Goal: Task Accomplishment & Management: Manage account settings

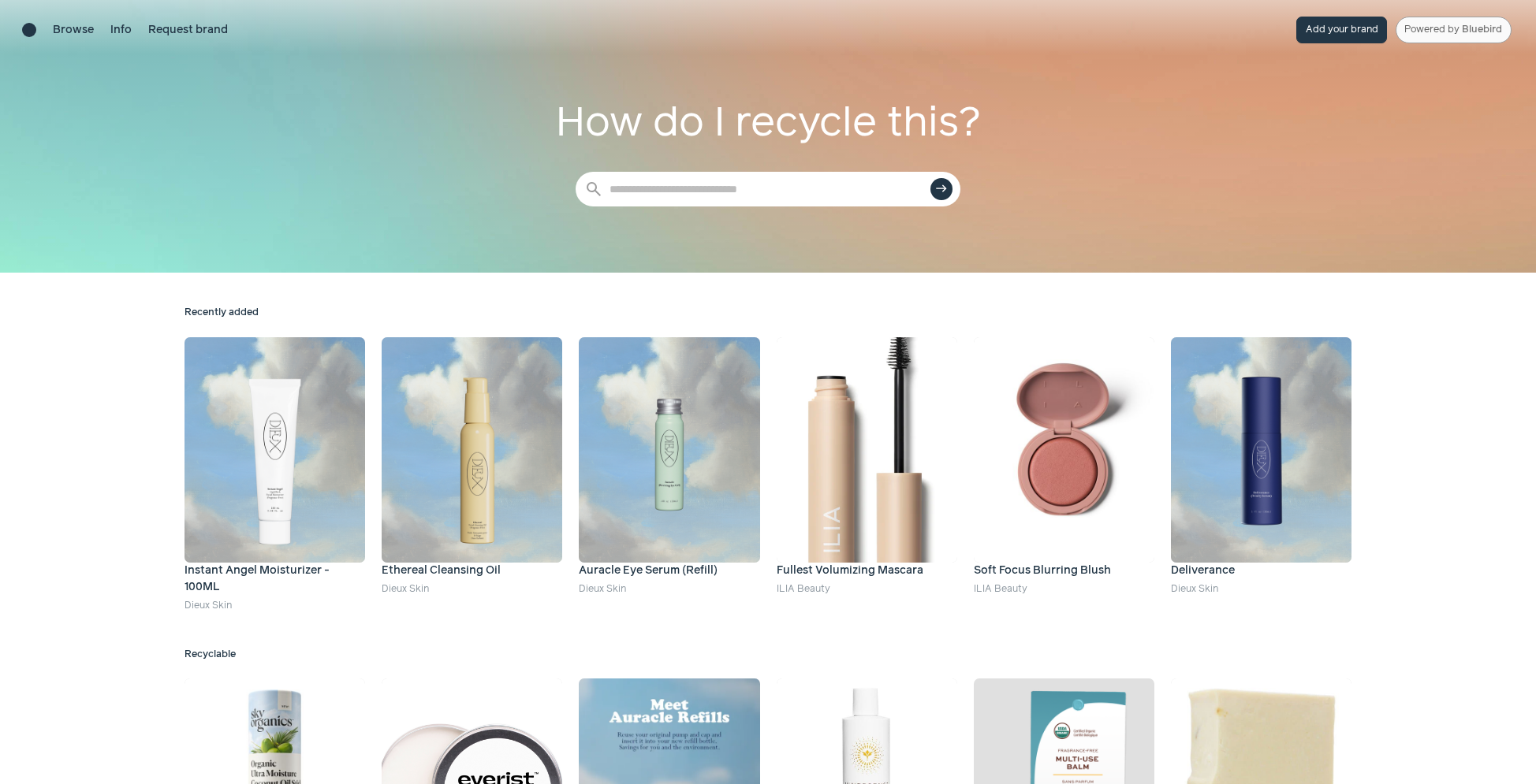
click at [1442, 27] on link "Powered by Bluebird" at bounding box center [1453, 29] width 116 height 27
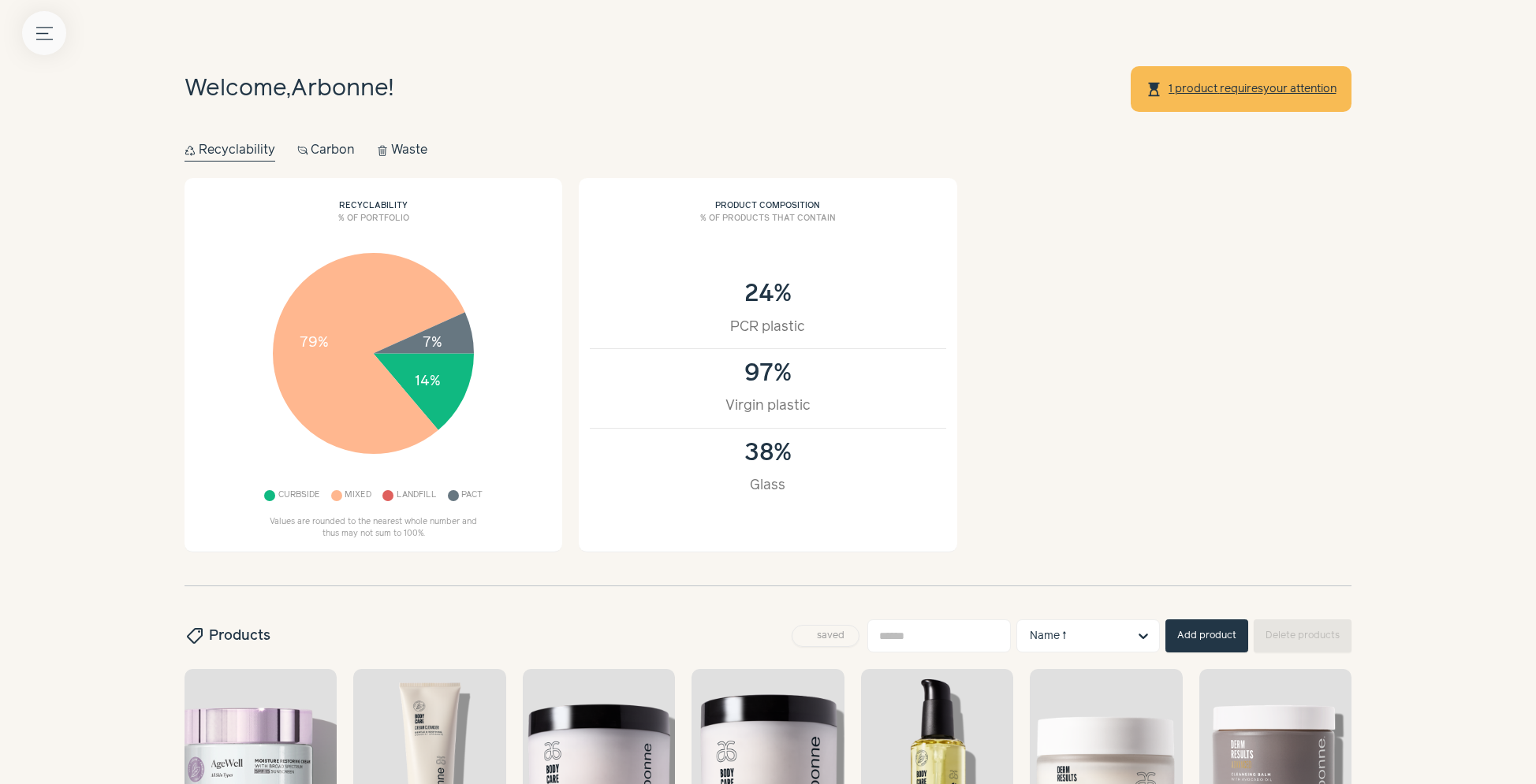
click at [41, 36] on icon "Menu button" at bounding box center [44, 33] width 16 height 16
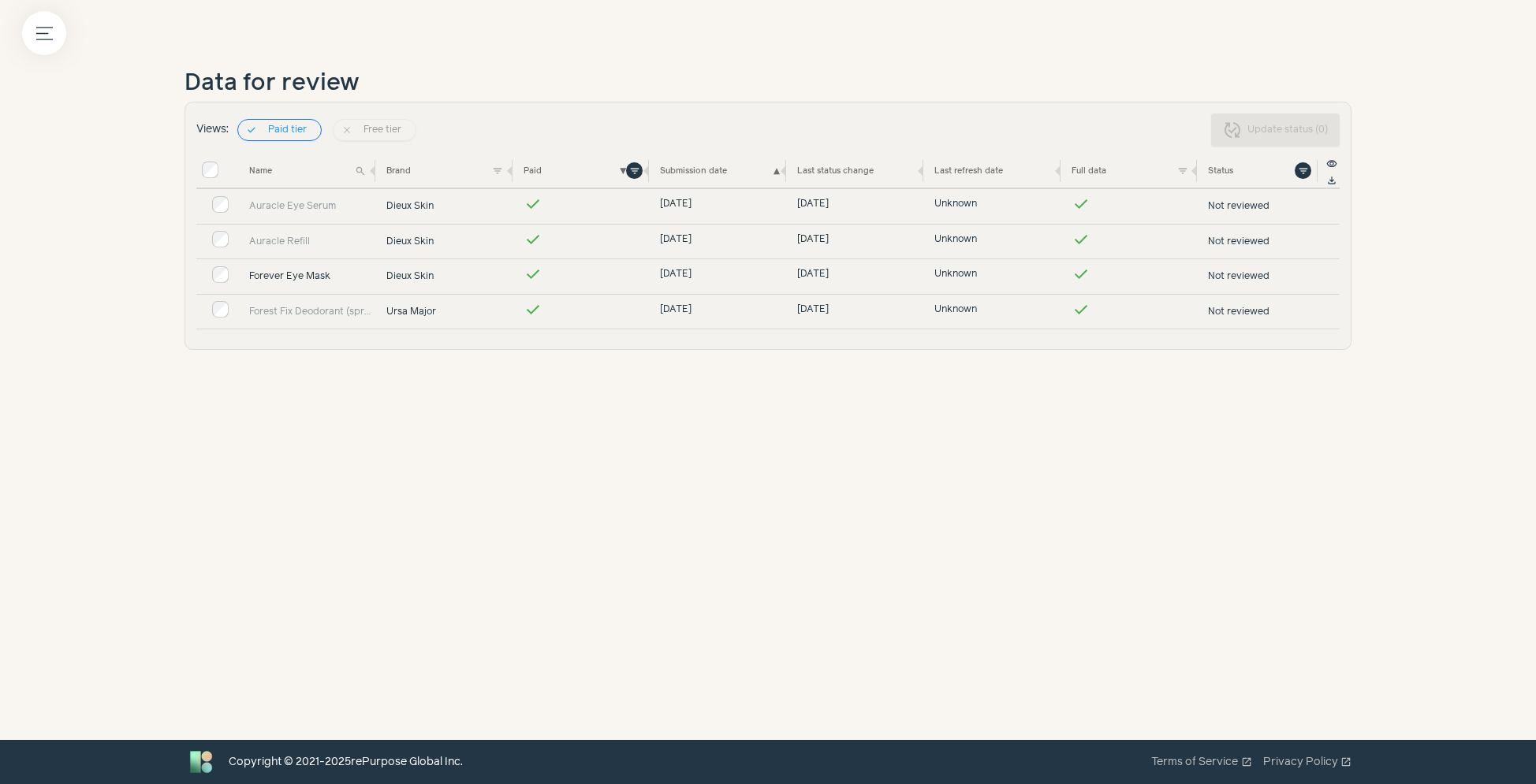
click at [283, 271] on link "Forever Eye Mask" at bounding box center [312, 277] width 126 height 15
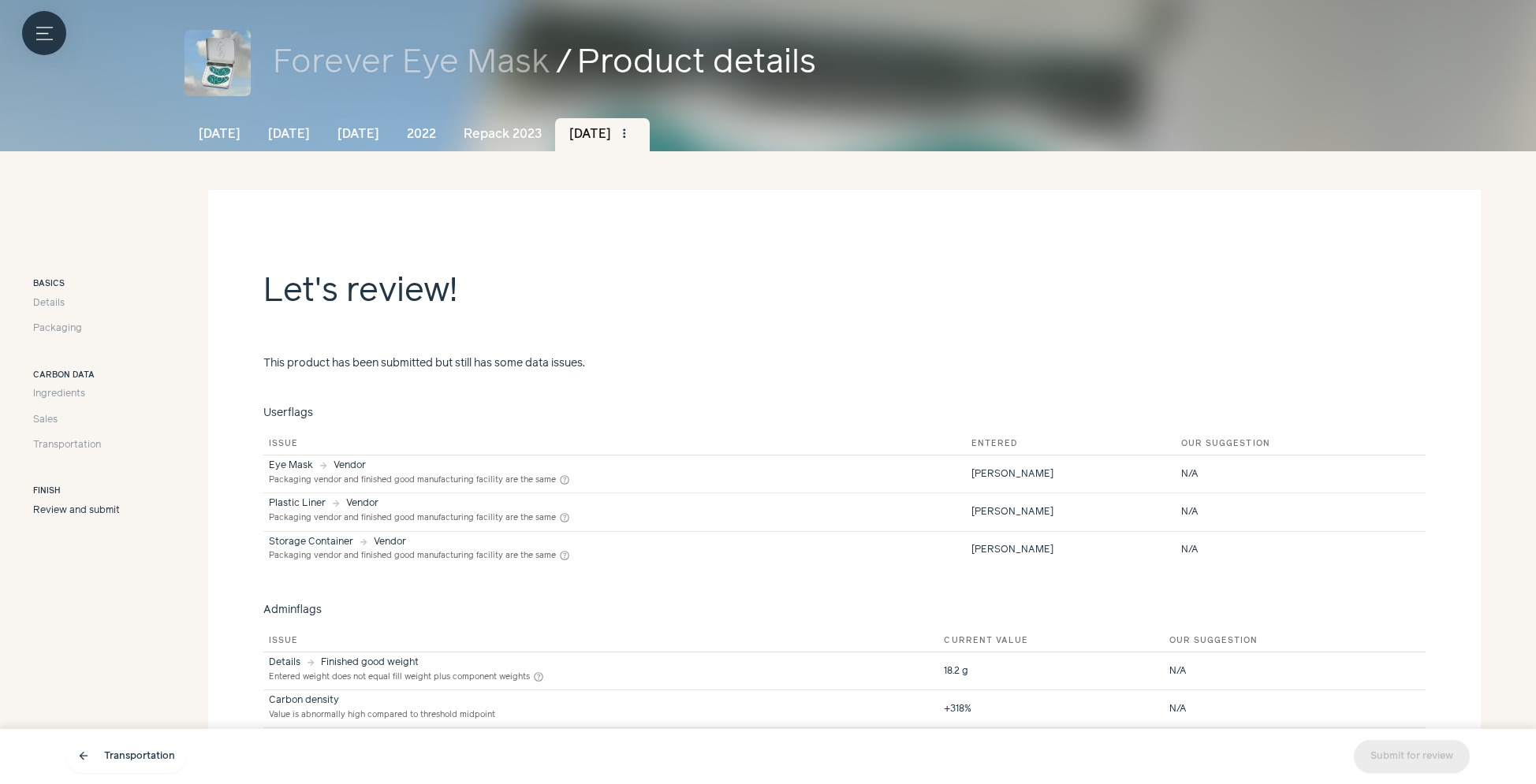
scroll to position [95, 0]
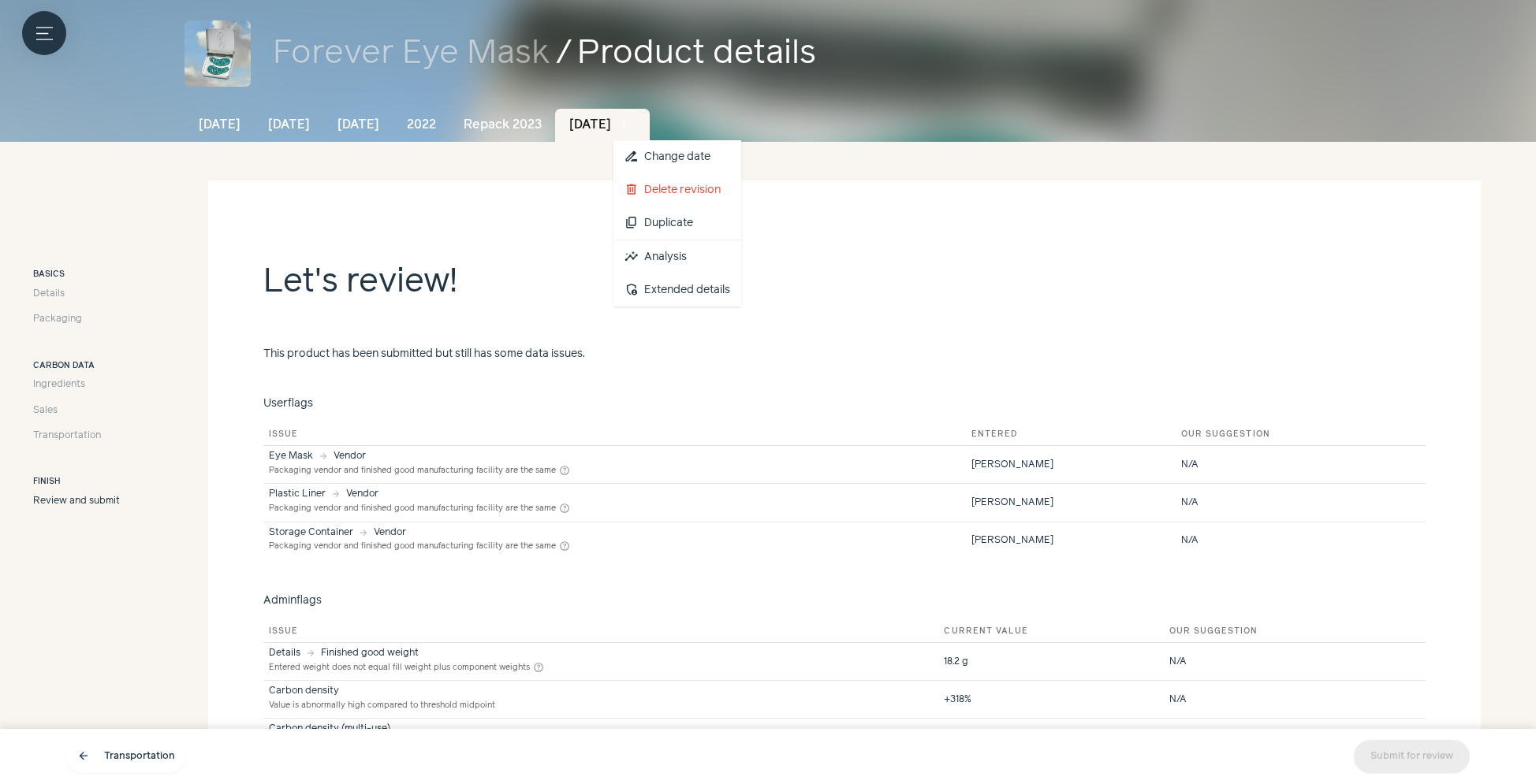
click at [632, 127] on span "more_vert" at bounding box center [624, 125] width 15 height 15
click at [741, 263] on link "insights Analysis" at bounding box center [677, 257] width 128 height 34
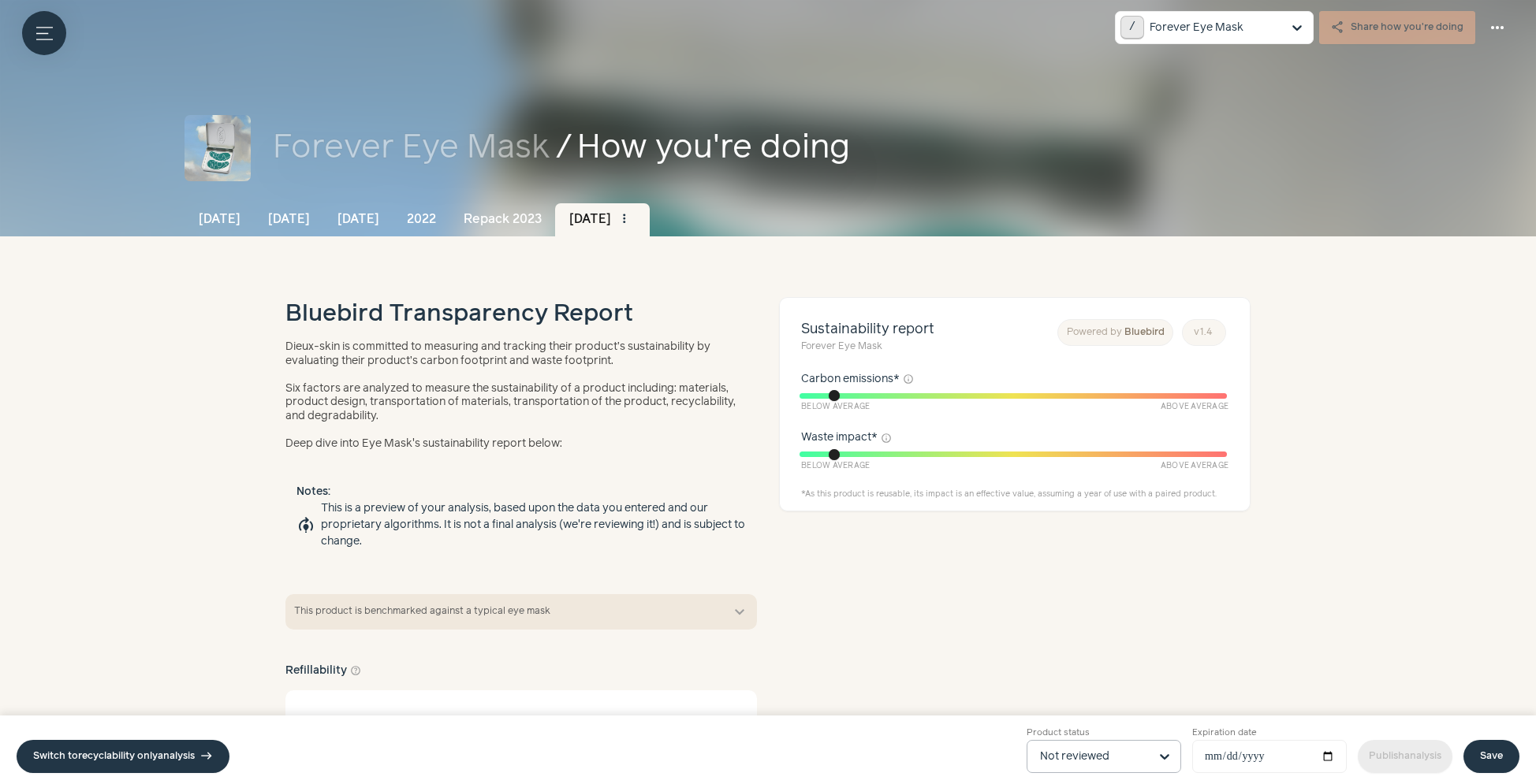
click at [1151, 744] on div at bounding box center [1164, 756] width 32 height 32
click at [1149, 744] on input "Product status Not reviewed" at bounding box center [1095, 756] width 109 height 32
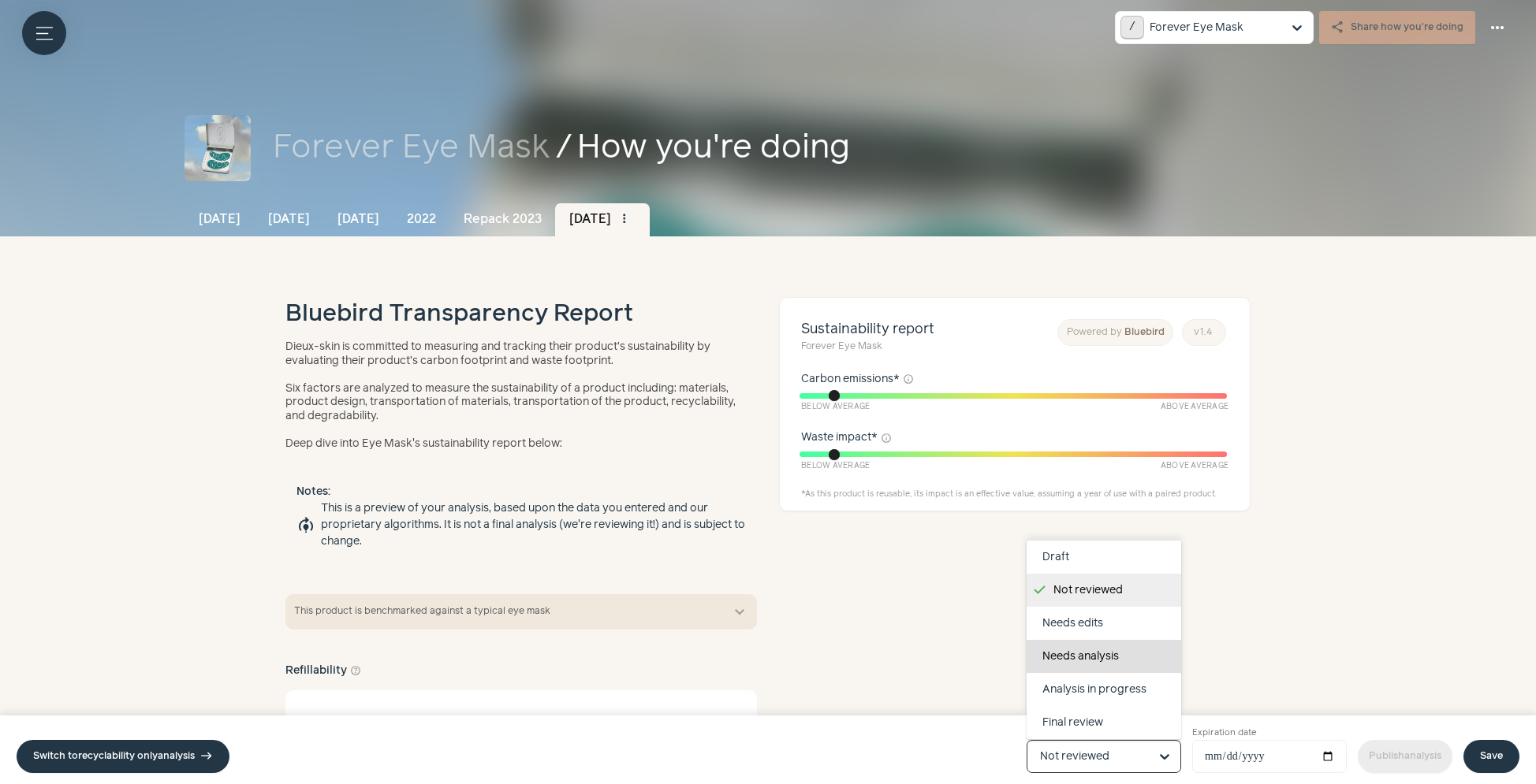
scroll to position [100, 0]
drag, startPoint x: 1091, startPoint y: 689, endPoint x: 1379, endPoint y: 680, distance: 288.1
click at [1091, 689] on div "Completed" at bounding box center [1104, 689] width 155 height 34
click at [1091, 741] on input "Product status Draft Not reviewed Needs edits Needs analysis Analysis in progre…" at bounding box center [1095, 756] width 109 height 32
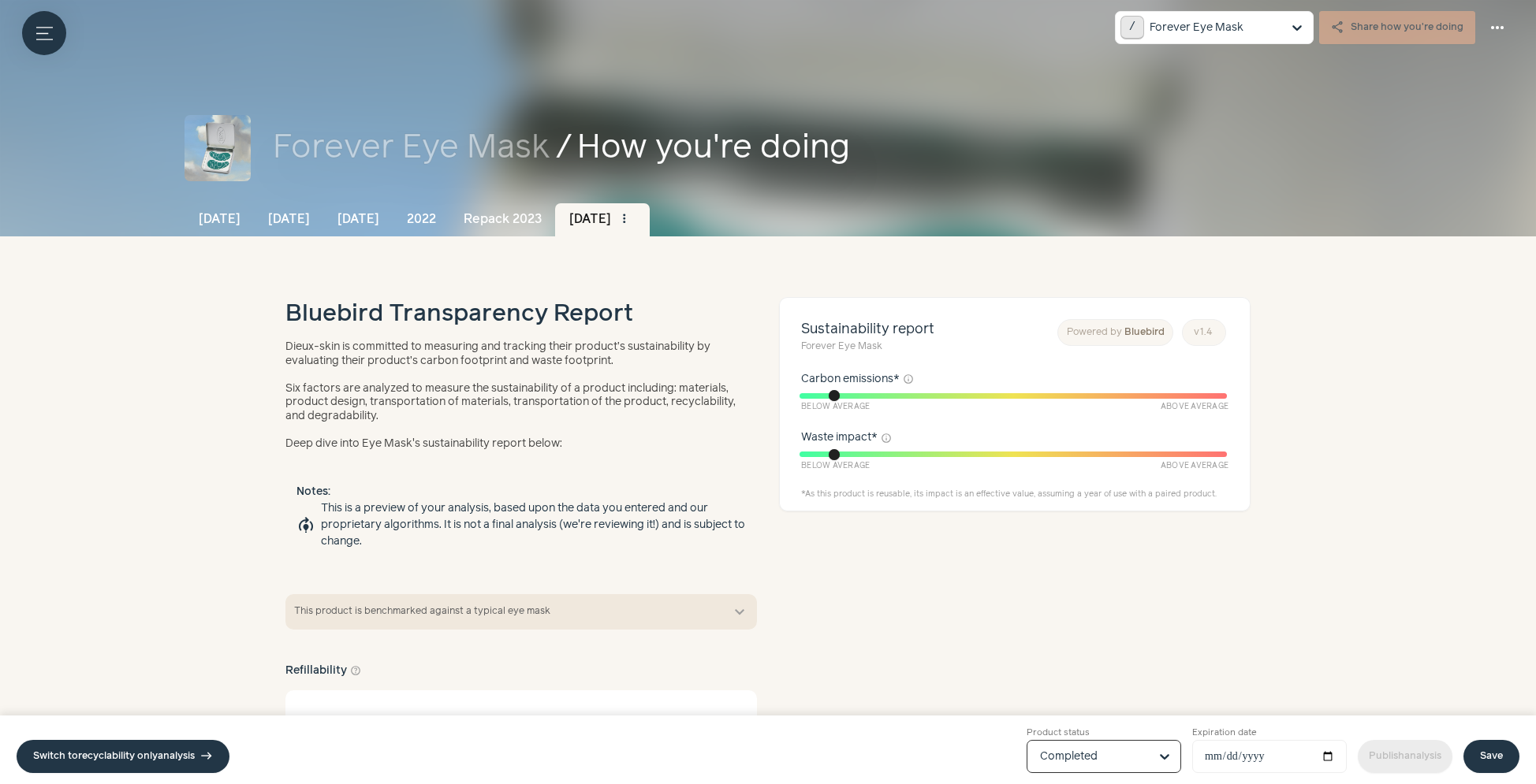
click at [1478, 765] on link "Save" at bounding box center [1491, 756] width 56 height 34
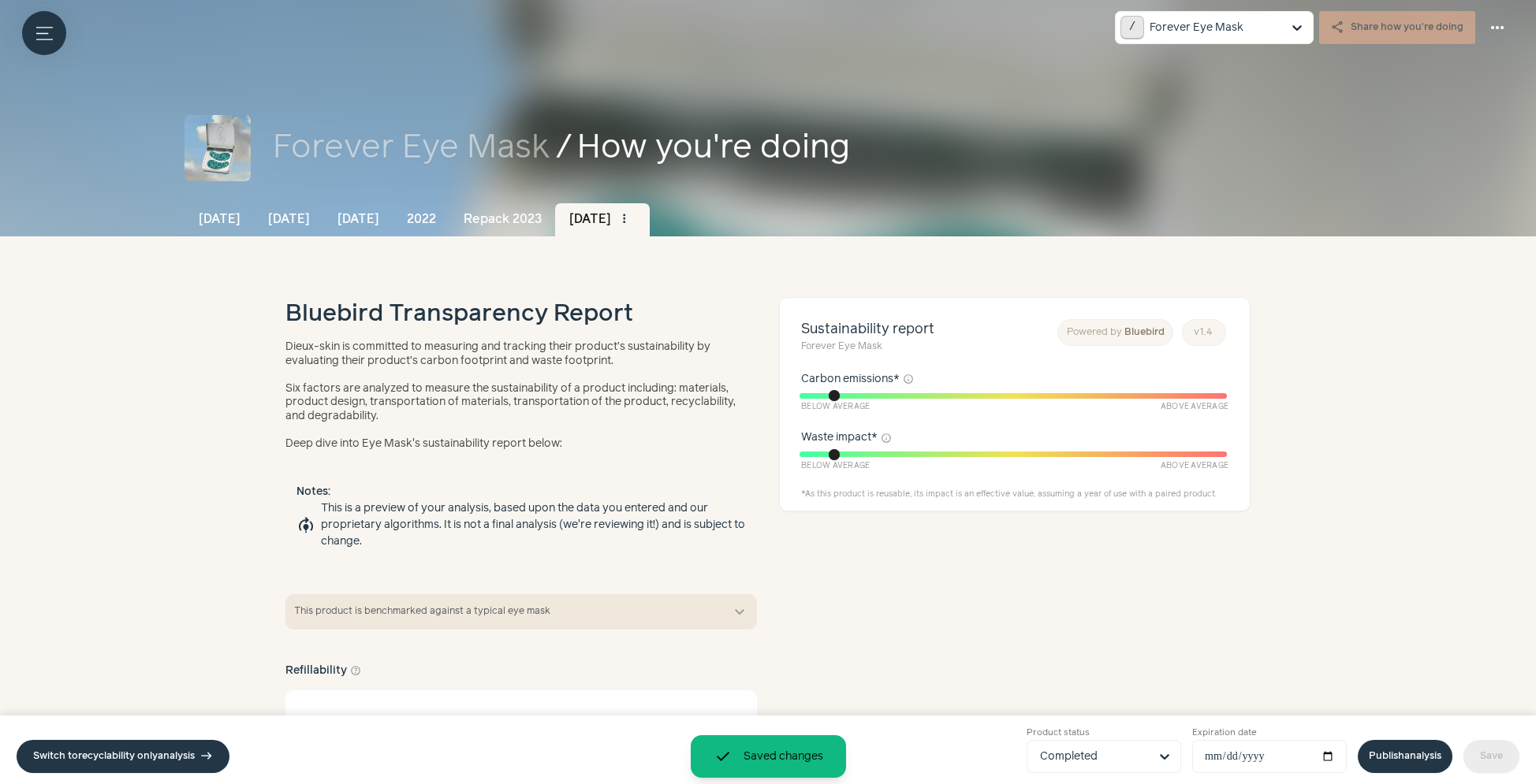
click at [1396, 768] on link "Publish analysis" at bounding box center [1405, 756] width 95 height 34
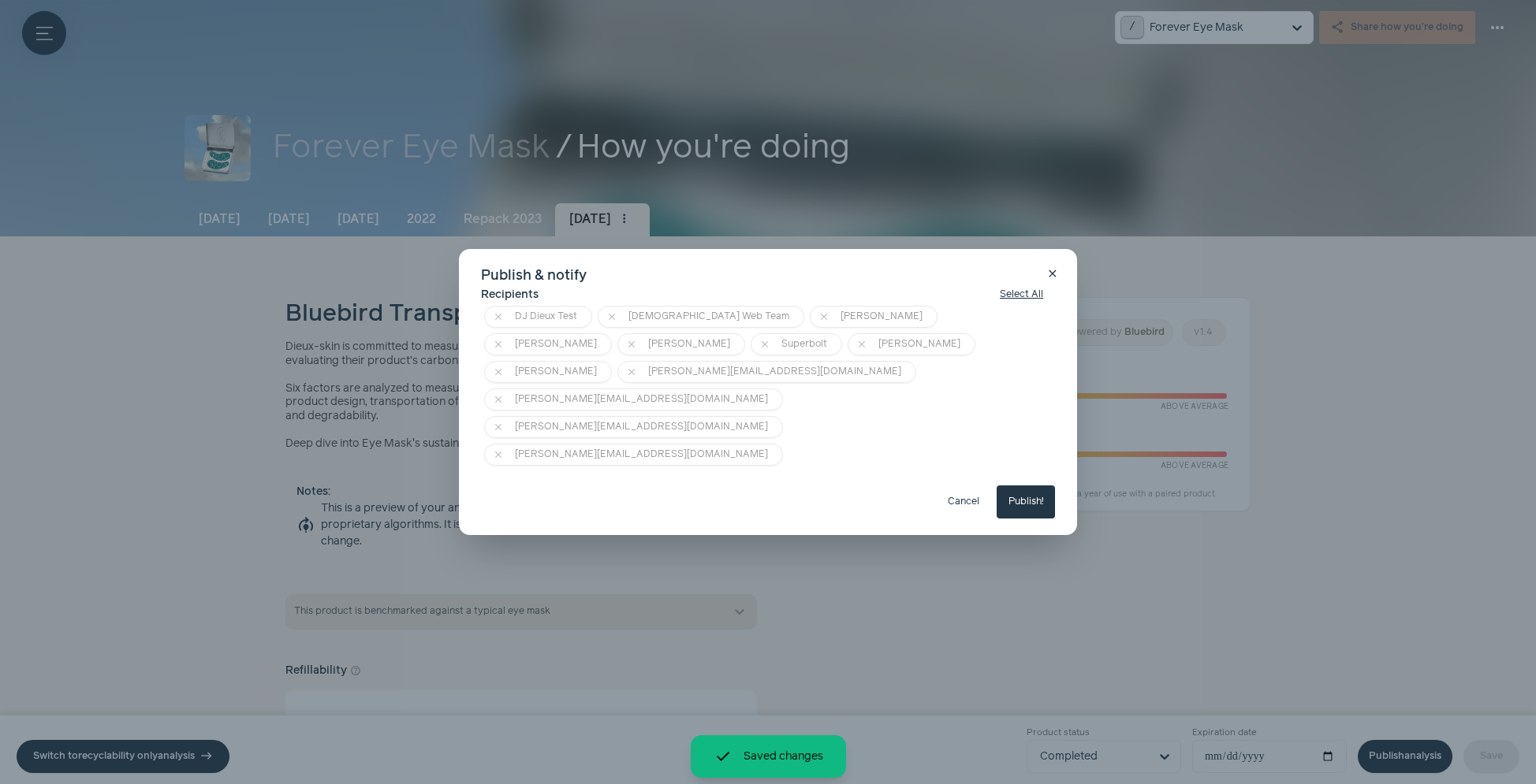
click at [1027, 486] on button "Publish!" at bounding box center [1026, 502] width 58 height 34
type input "**********"
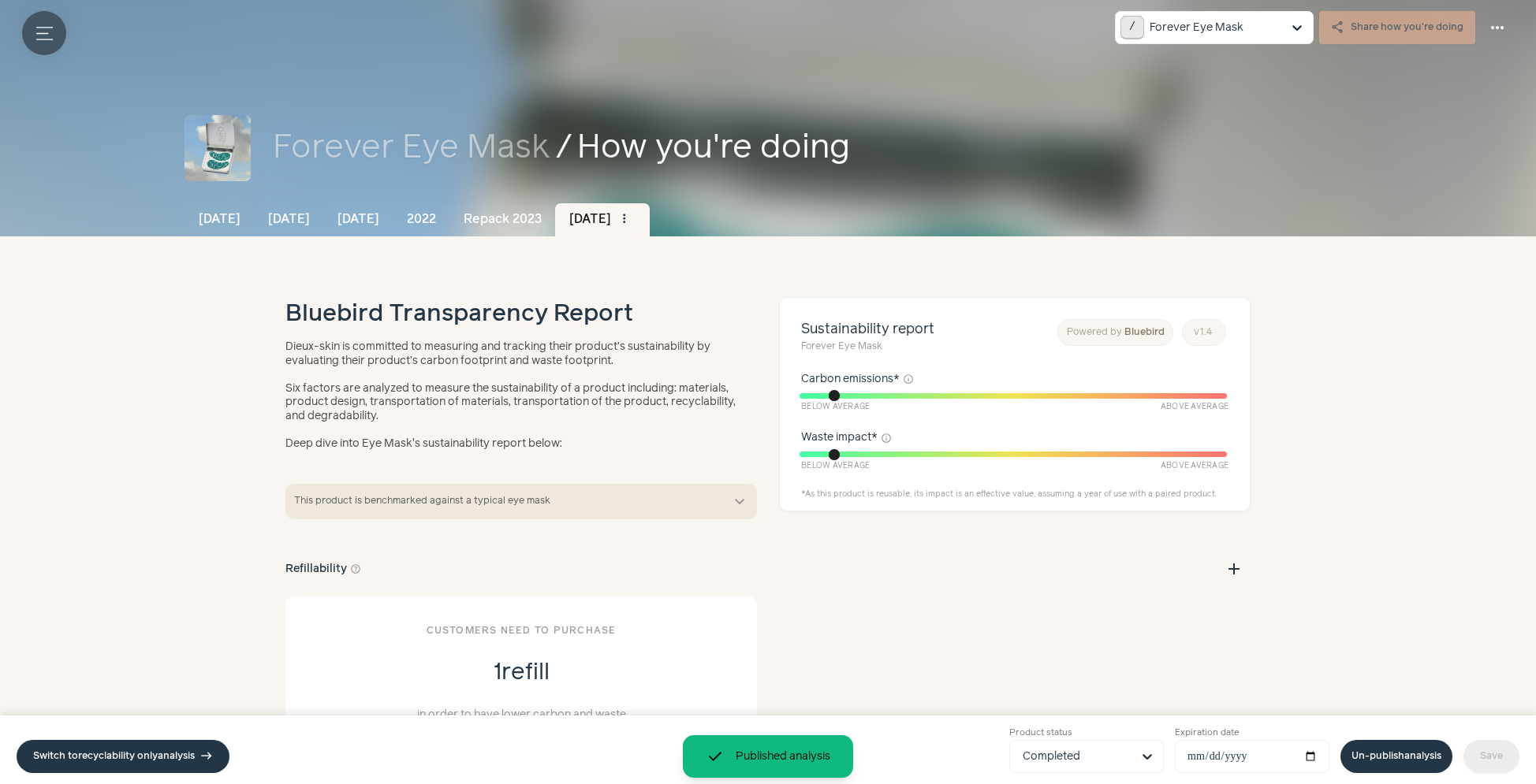
click at [35, 31] on button "Menu button" at bounding box center [44, 33] width 44 height 44
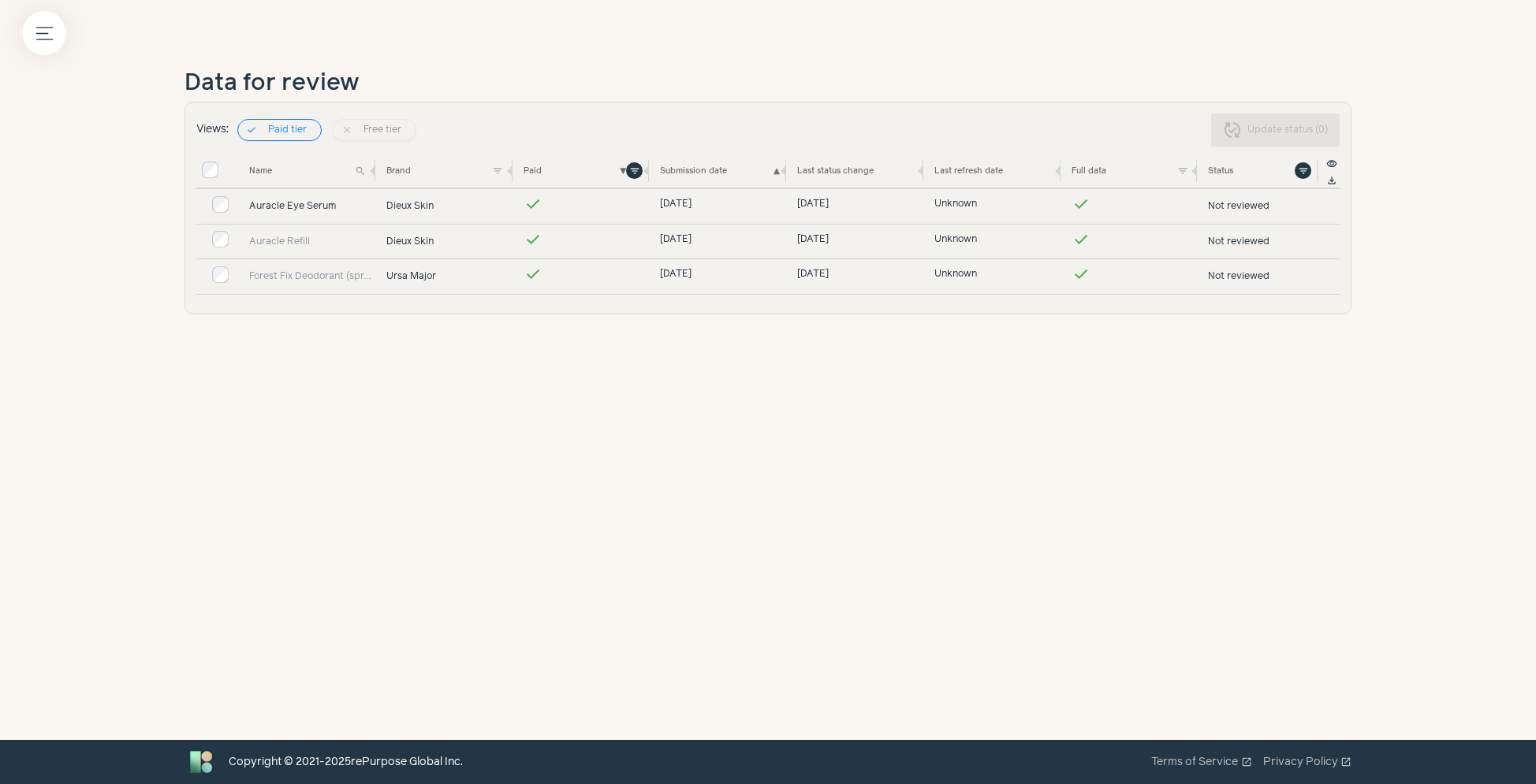
click at [274, 204] on link "Auracle Eye Serum" at bounding box center [312, 206] width 126 height 15
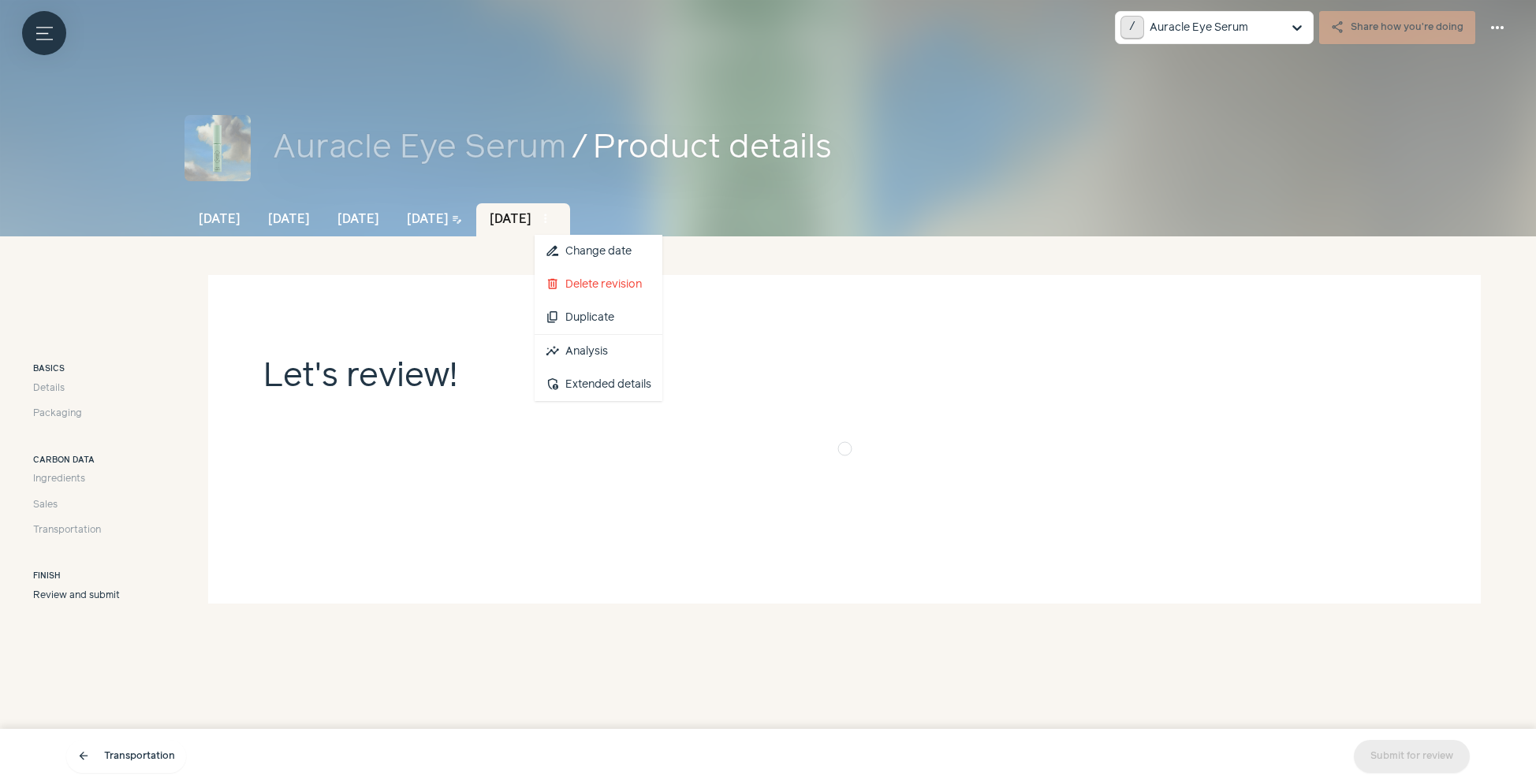
click at [553, 224] on span "more_vert" at bounding box center [545, 219] width 15 height 15
click at [560, 348] on span "insights" at bounding box center [553, 352] width 15 height 15
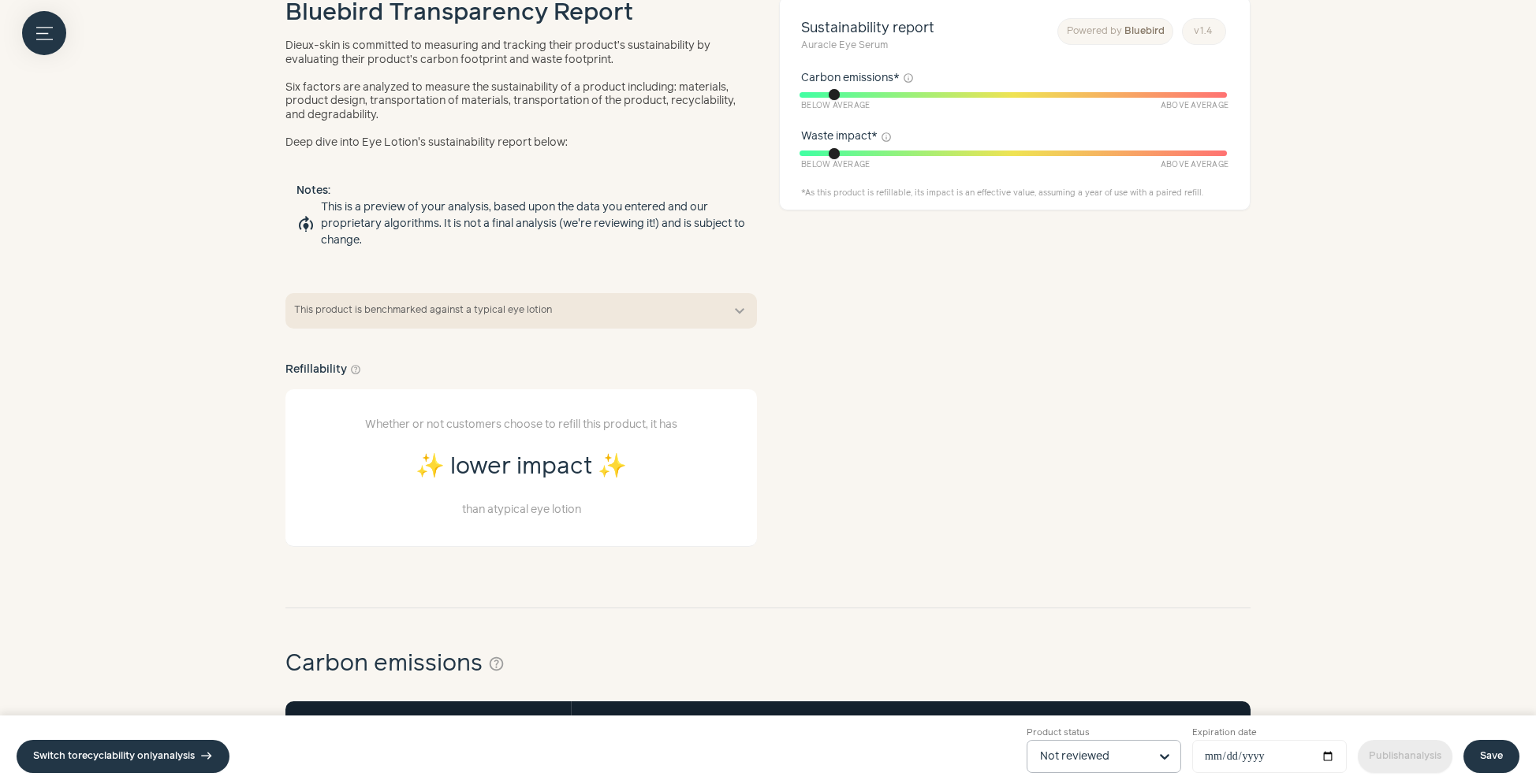
scroll to position [359, 0]
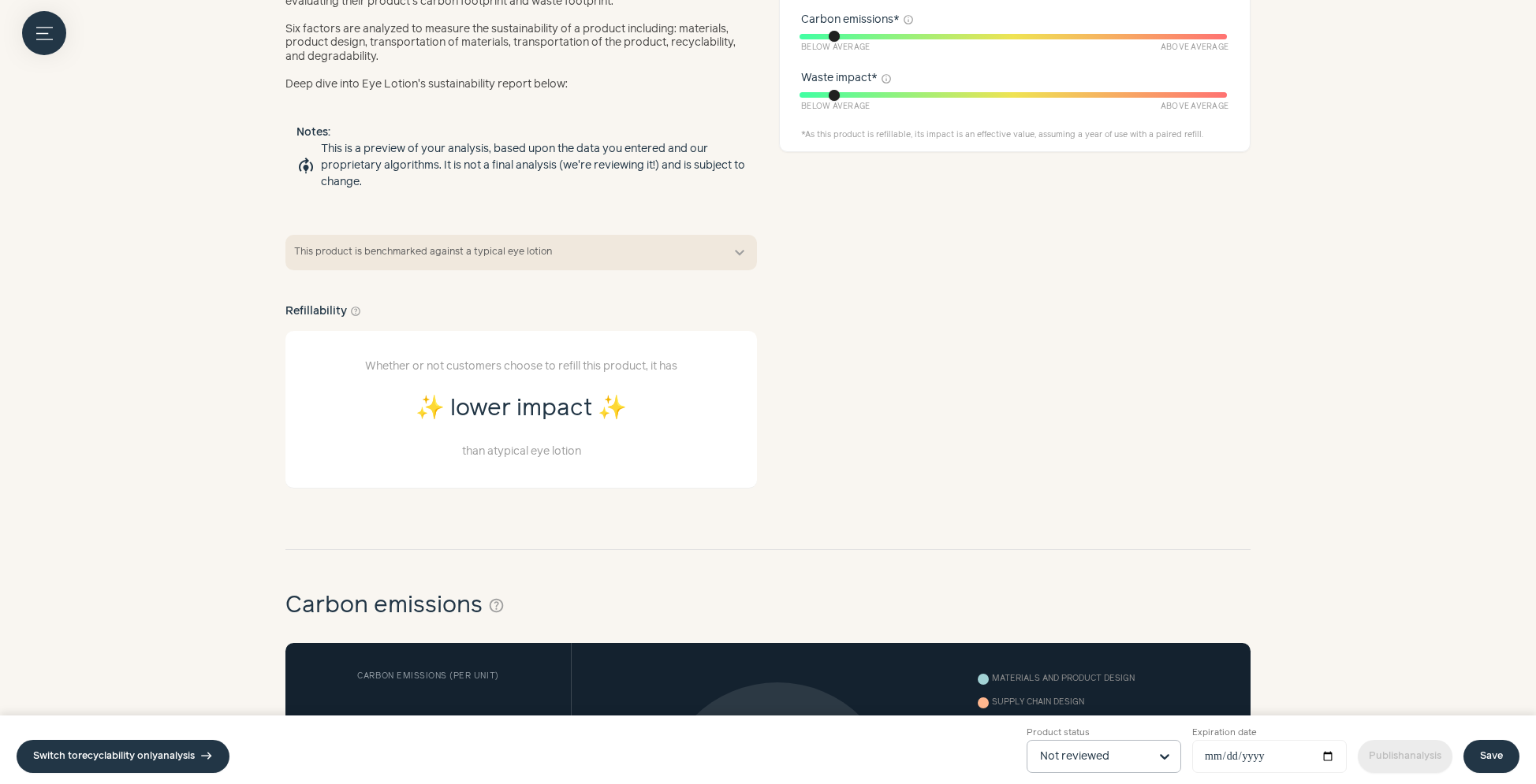
click at [1060, 759] on input "Product status Not reviewed" at bounding box center [1095, 756] width 109 height 32
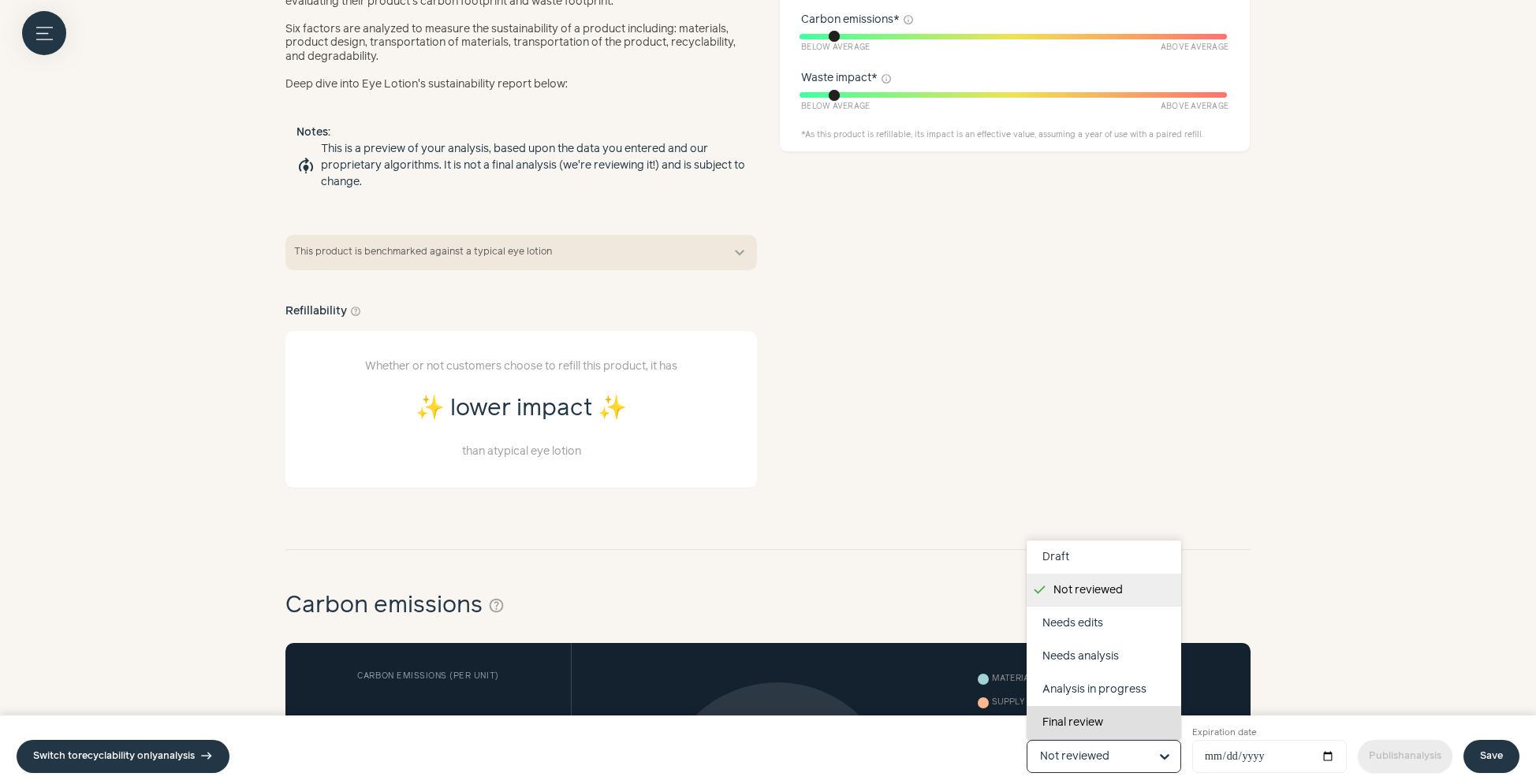
scroll to position [100, 0]
click at [1072, 692] on div "Completed" at bounding box center [1104, 689] width 155 height 34
click at [1072, 741] on input "Product status Draft Not reviewed Needs edits Needs analysis Analysis in progre…" at bounding box center [1095, 756] width 109 height 32
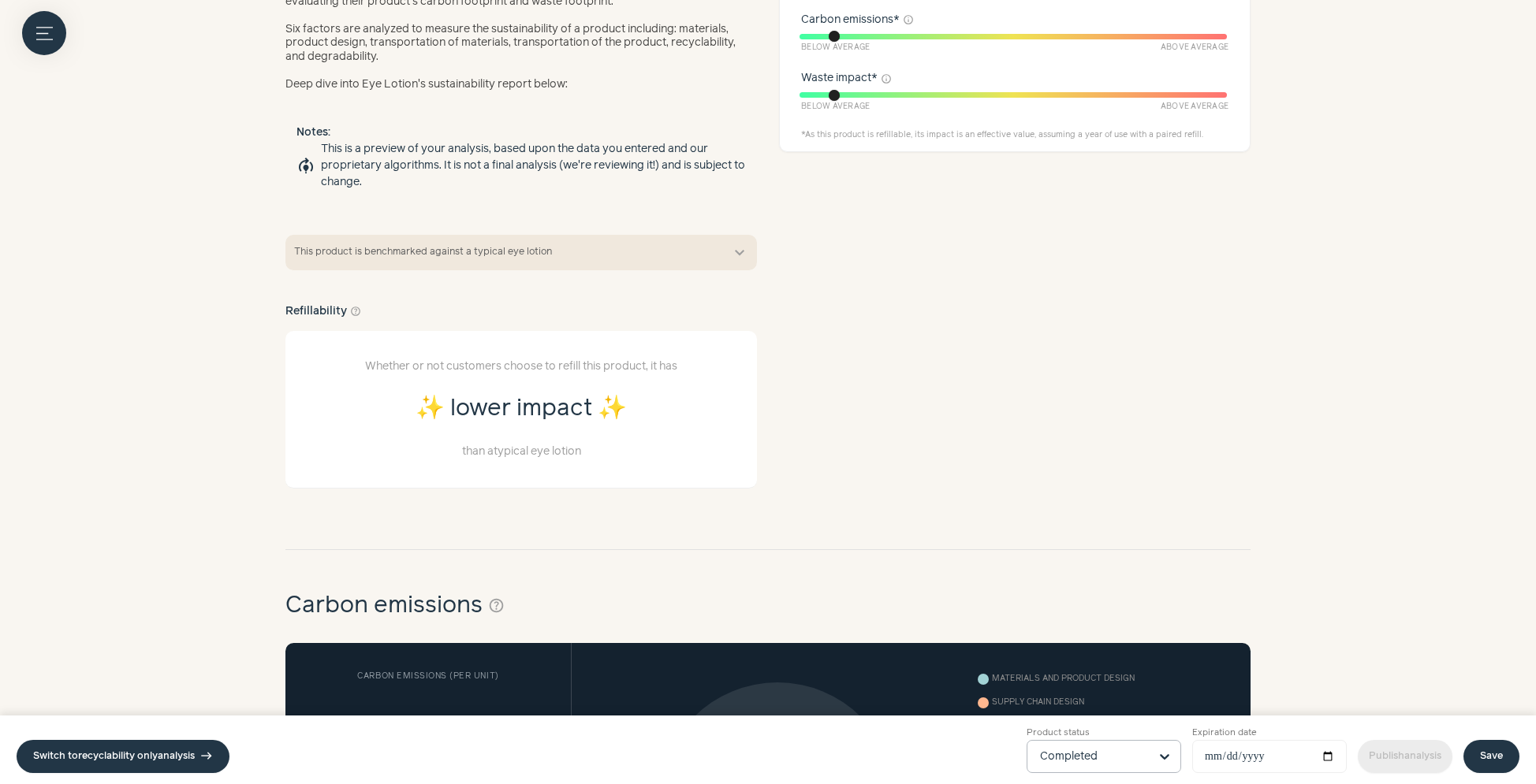
click at [1505, 747] on link "Save" at bounding box center [1491, 756] width 56 height 34
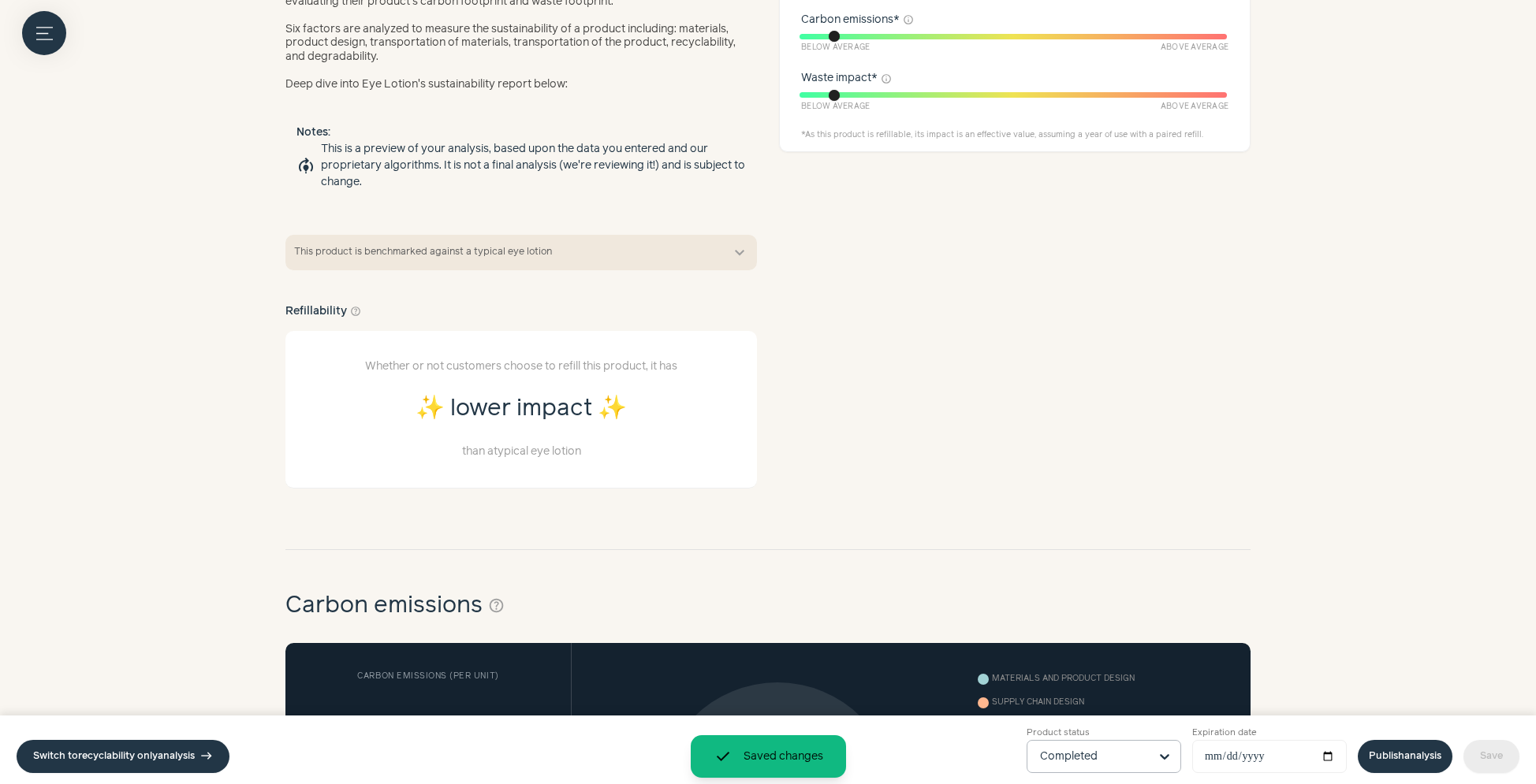
click at [1410, 758] on link "Publish analysis" at bounding box center [1405, 756] width 95 height 34
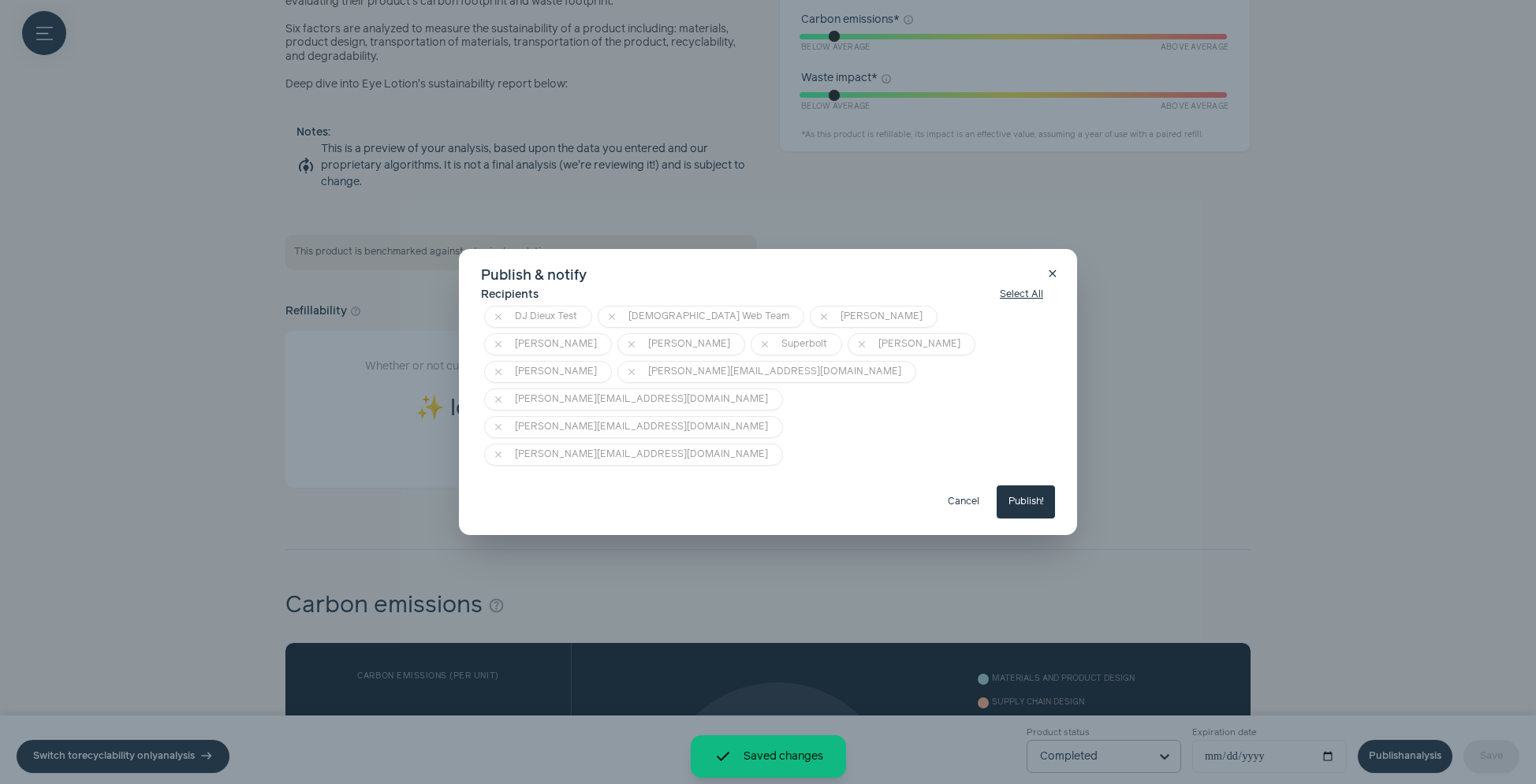
click at [1040, 486] on button "Publish!" at bounding box center [1026, 502] width 58 height 34
type input "**********"
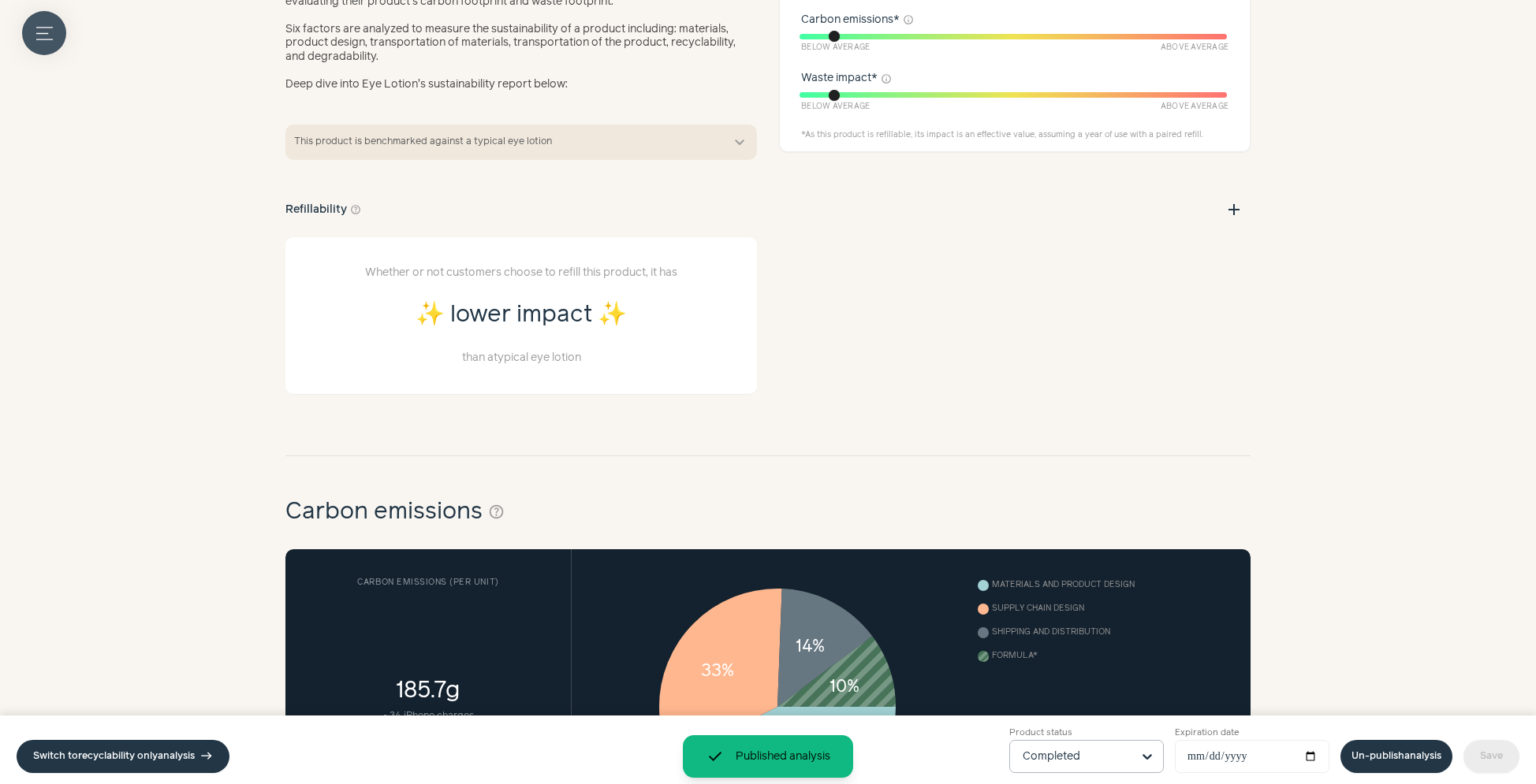
click at [50, 39] on icon "button" at bounding box center [44, 33] width 16 height 12
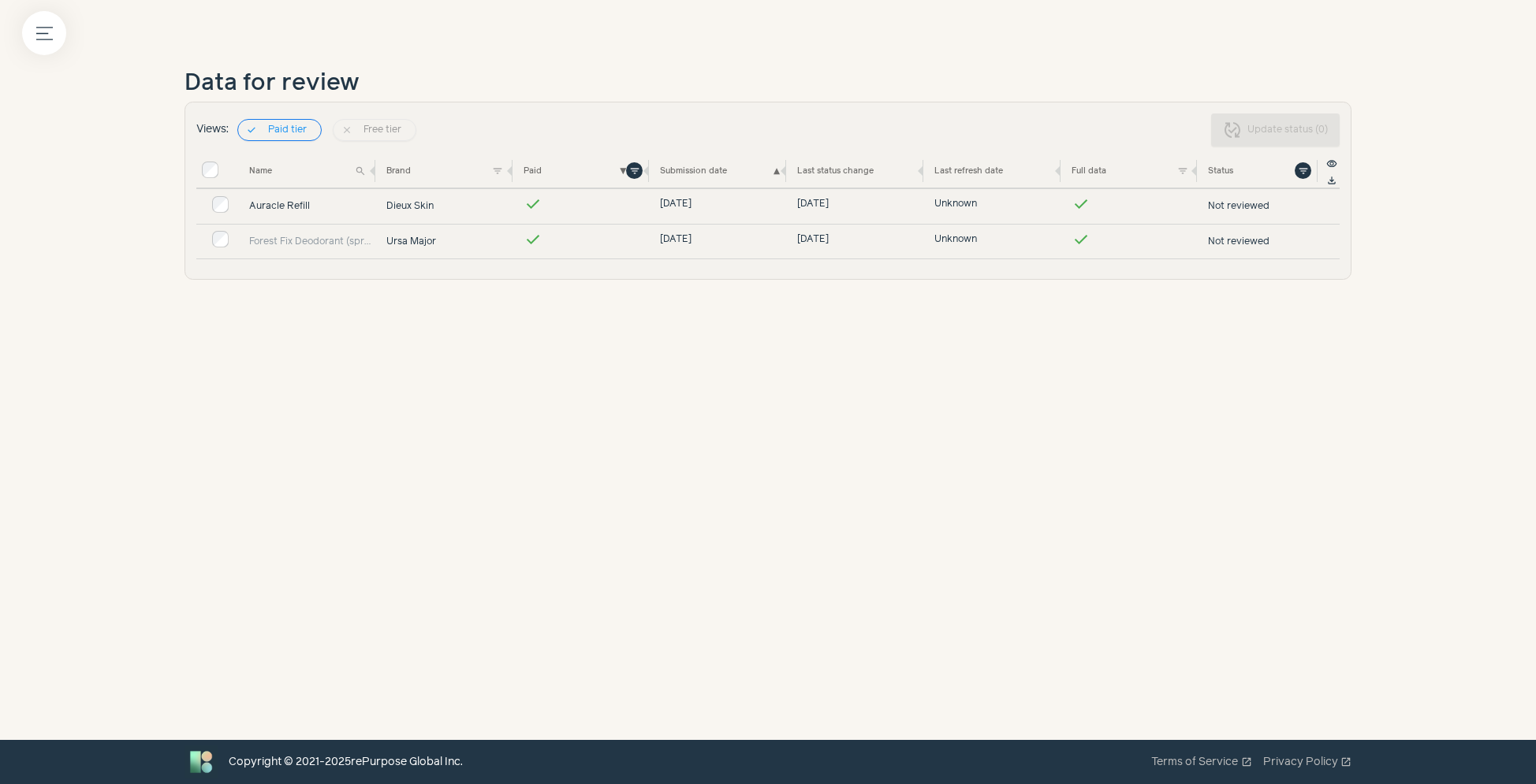
click at [292, 204] on link "Auracle Refill" at bounding box center [312, 206] width 126 height 15
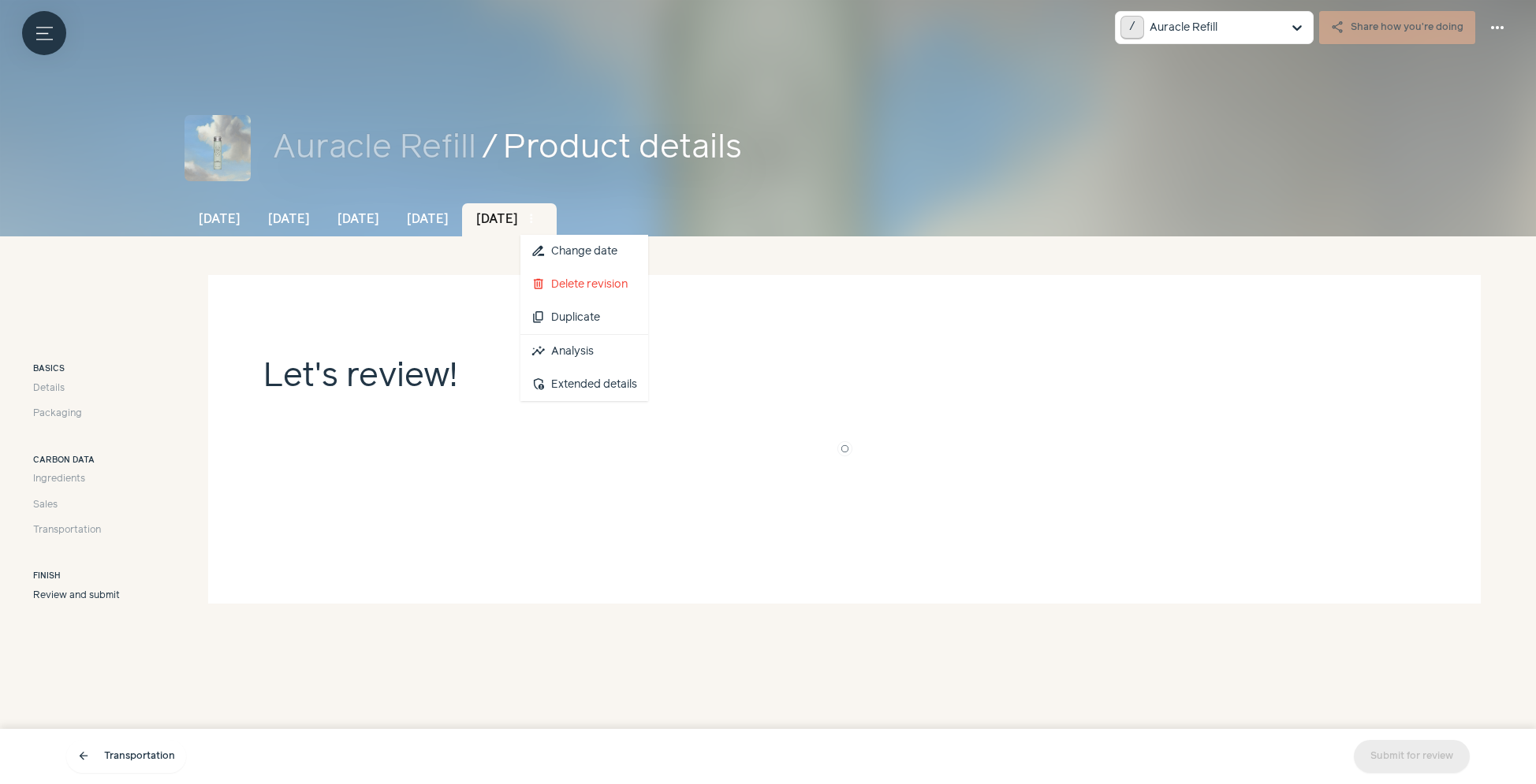
click at [538, 213] on span "more_vert" at bounding box center [531, 219] width 15 height 15
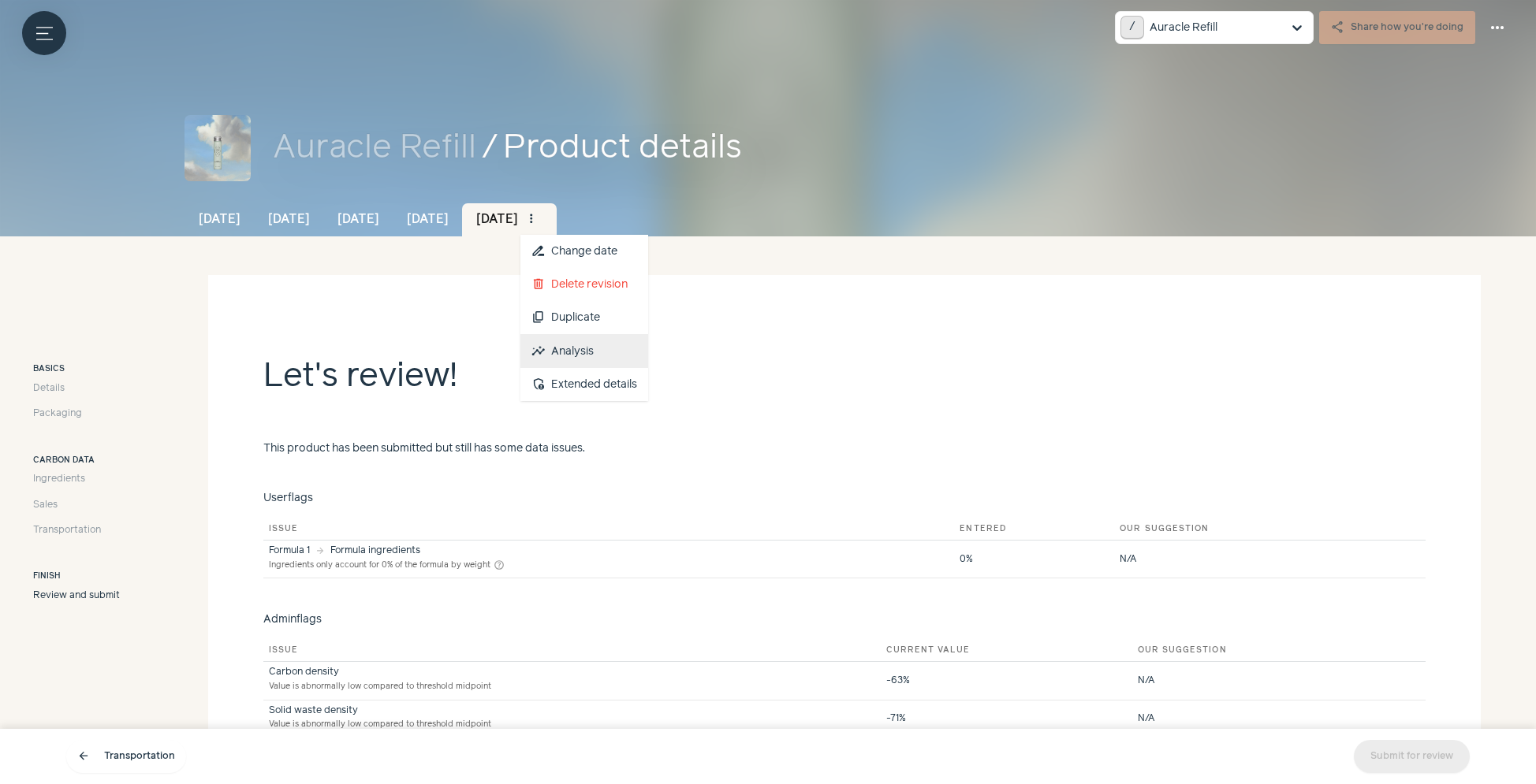
click at [648, 340] on link "insights Analysis" at bounding box center [584, 352] width 128 height 34
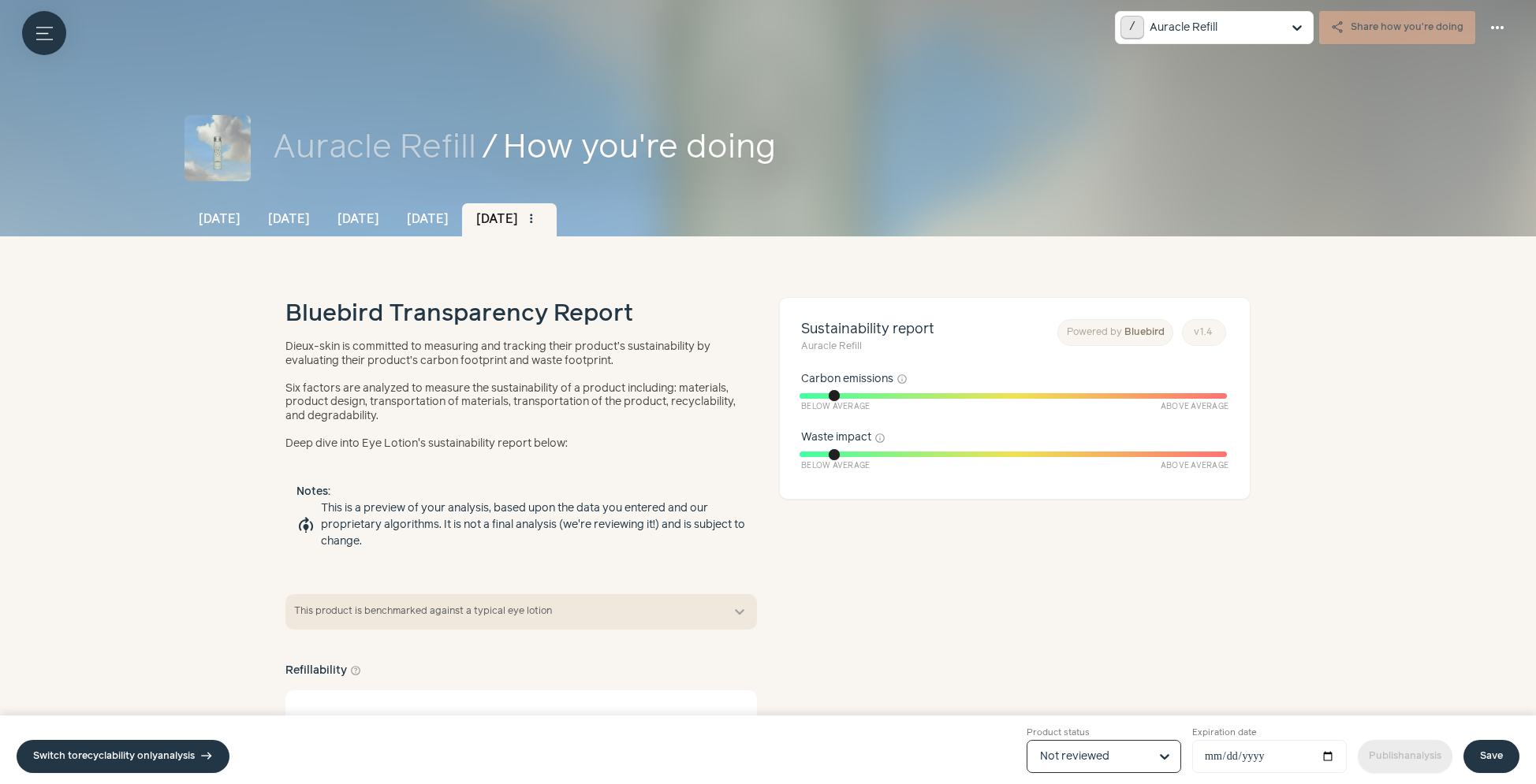
click at [1044, 754] on input "Product status Option Not reviewed, selected. Select is focused, type to refine…" at bounding box center [1095, 756] width 109 height 32
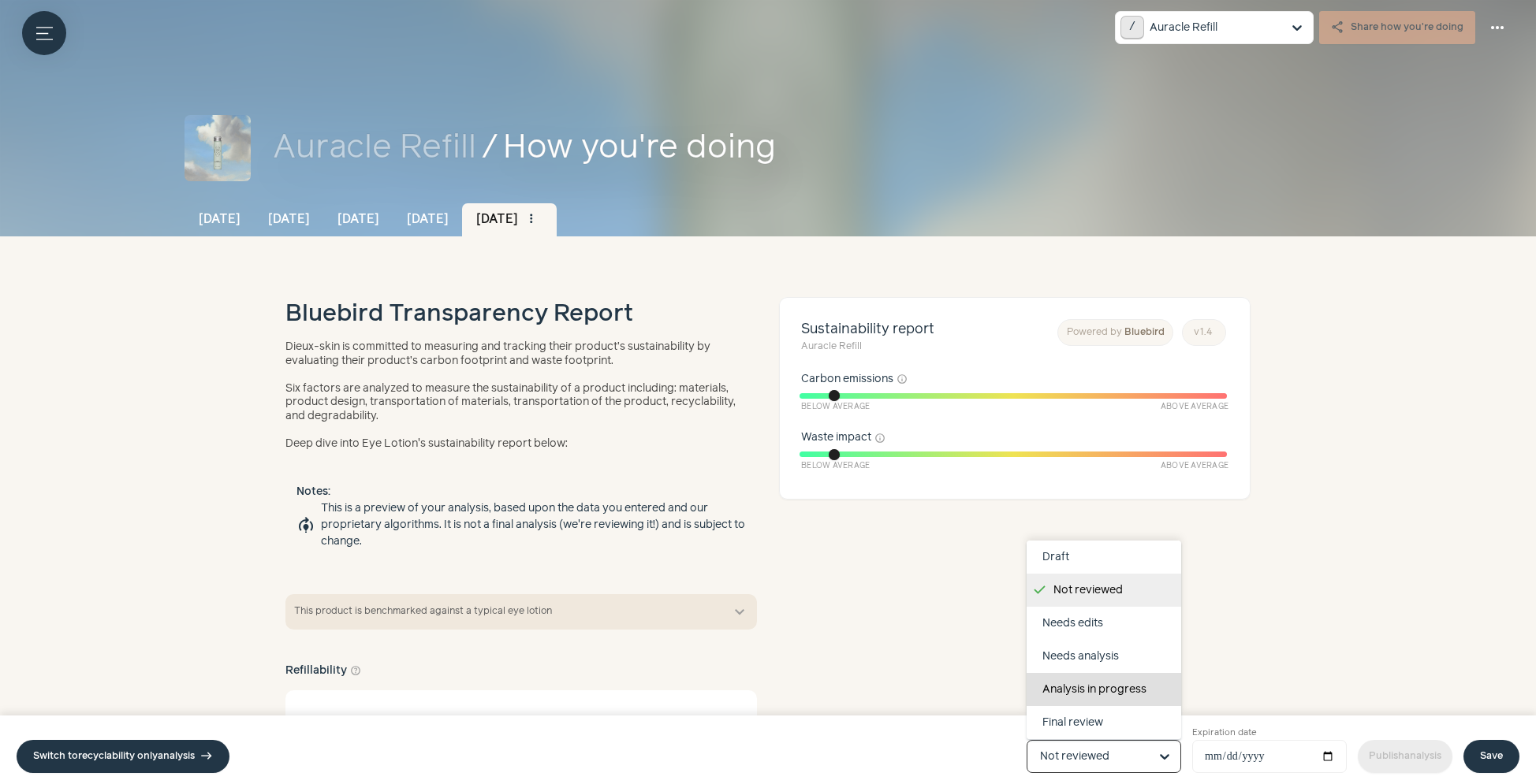
scroll to position [100, 0]
click at [1048, 696] on div "Completed" at bounding box center [1104, 689] width 155 height 34
click at [1048, 741] on input "Product status Draft Not reviewed Needs edits Needs analysis Analysis in progre…" at bounding box center [1095, 756] width 109 height 32
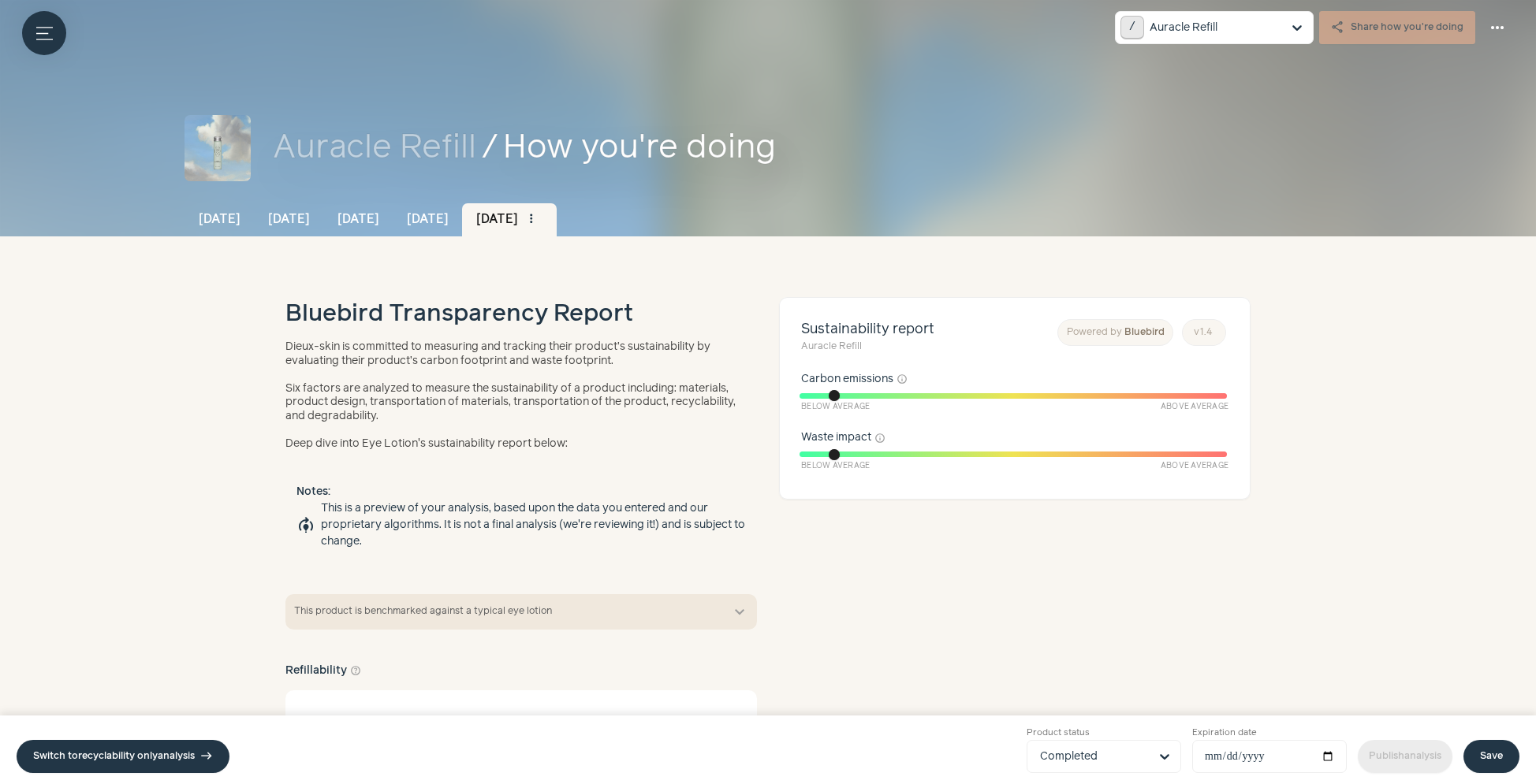
click at [1502, 774] on div "Switch to recyclability only analysis east Product status Completed Expiration …" at bounding box center [768, 750] width 1536 height 69
click at [1502, 759] on link "Save" at bounding box center [1491, 756] width 56 height 34
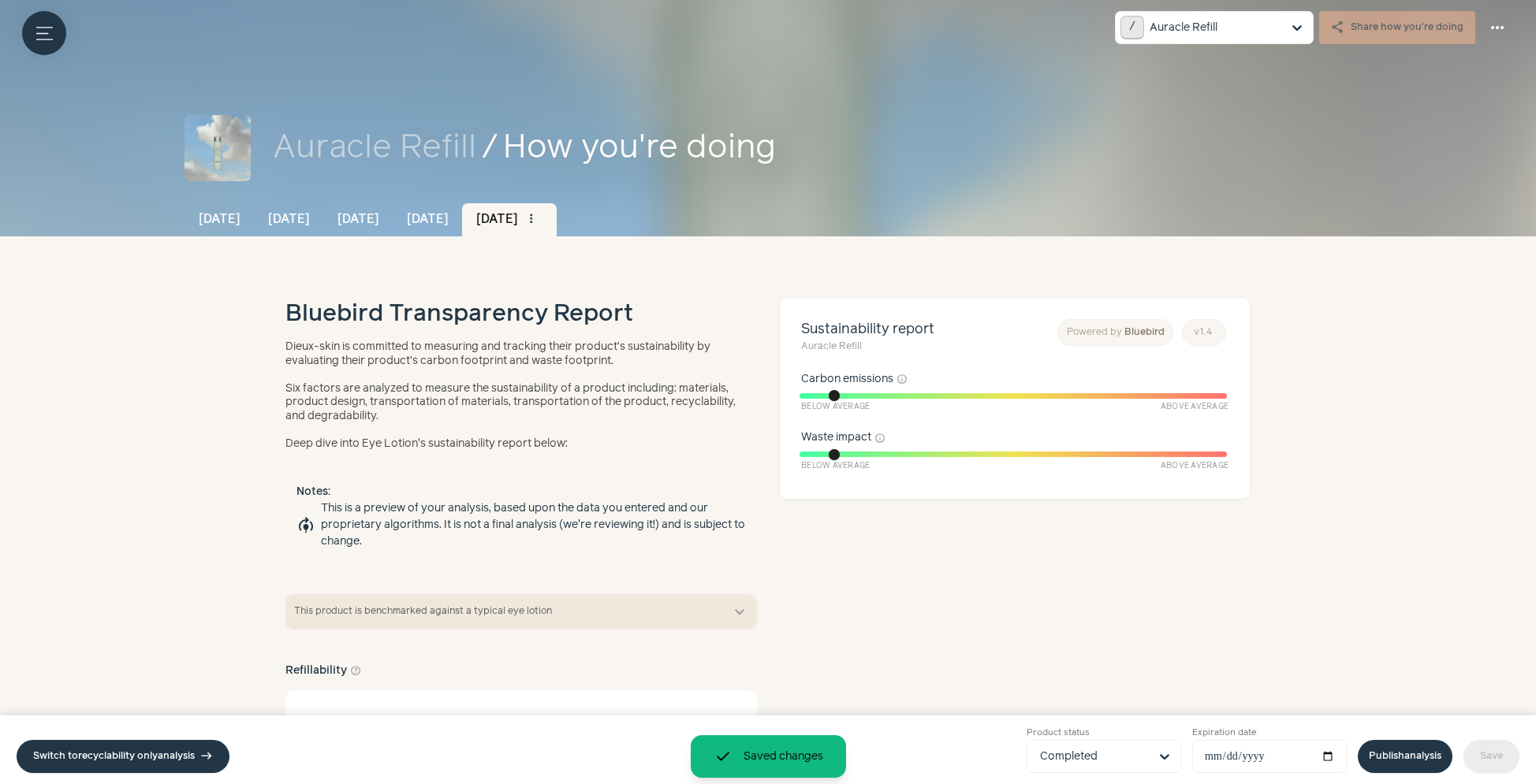
click at [1371, 758] on link "Publish analysis" at bounding box center [1405, 756] width 95 height 34
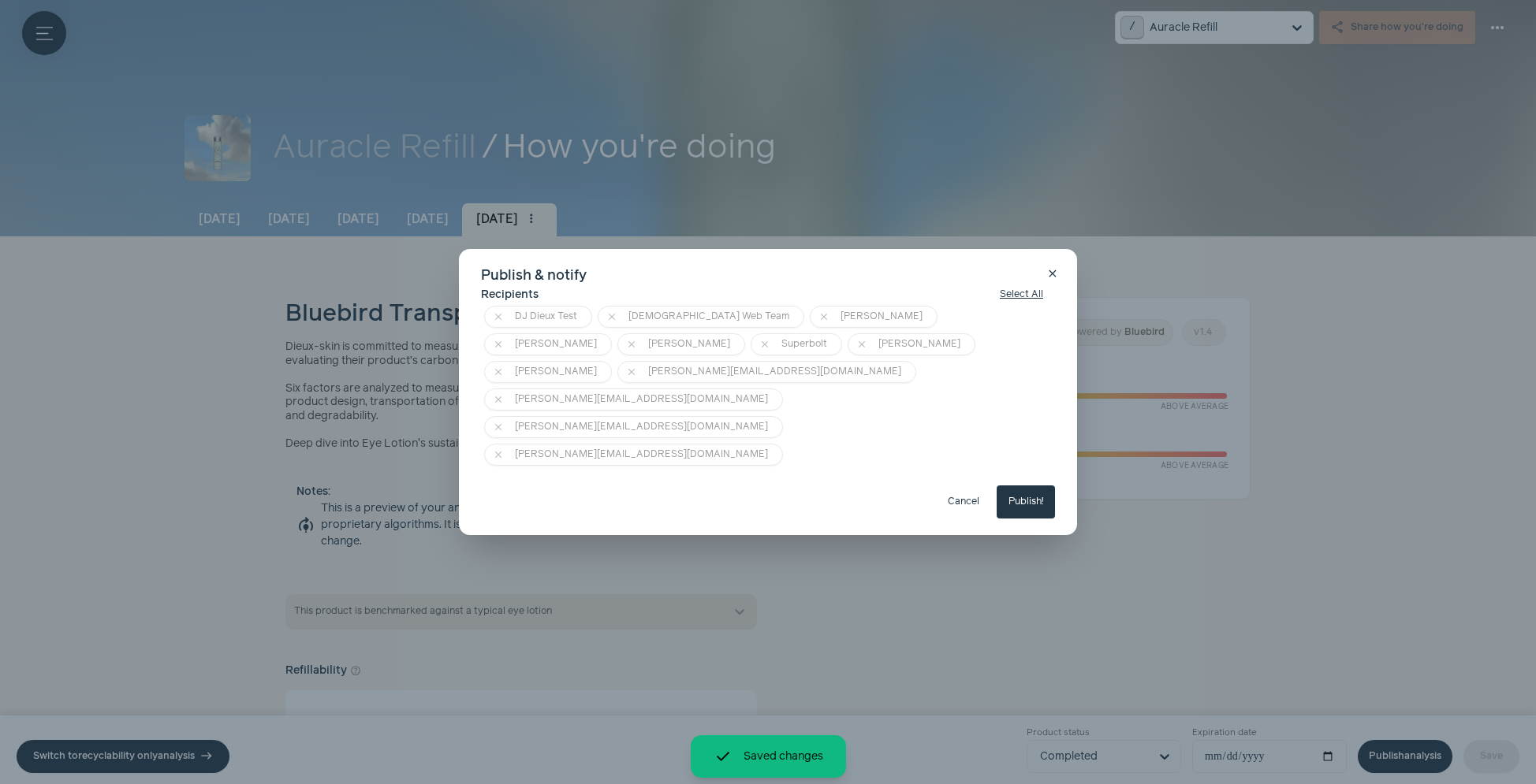
click at [1038, 486] on button "Publish!" at bounding box center [1026, 502] width 58 height 34
type input "**********"
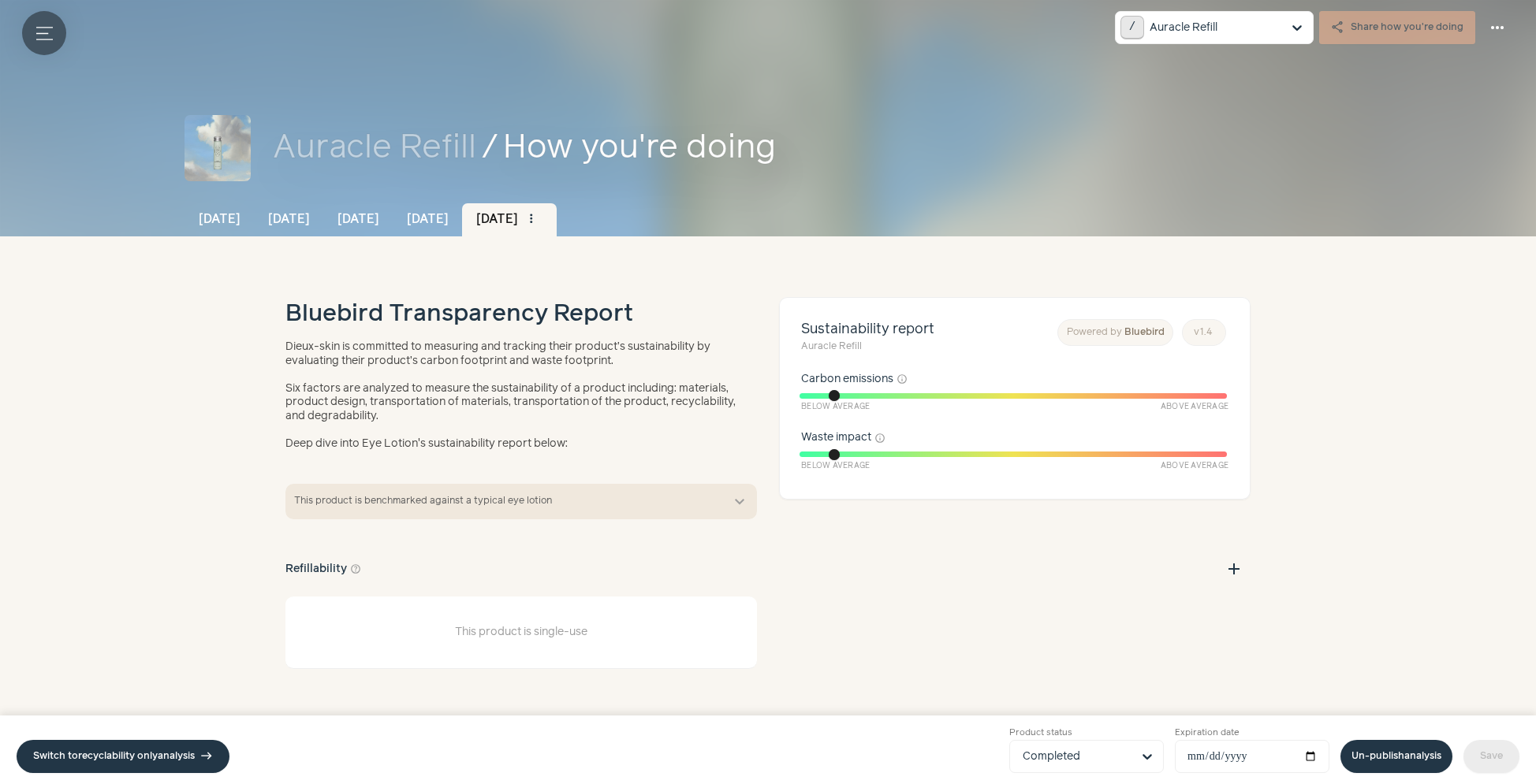
click at [52, 16] on button "Menu button" at bounding box center [44, 33] width 44 height 44
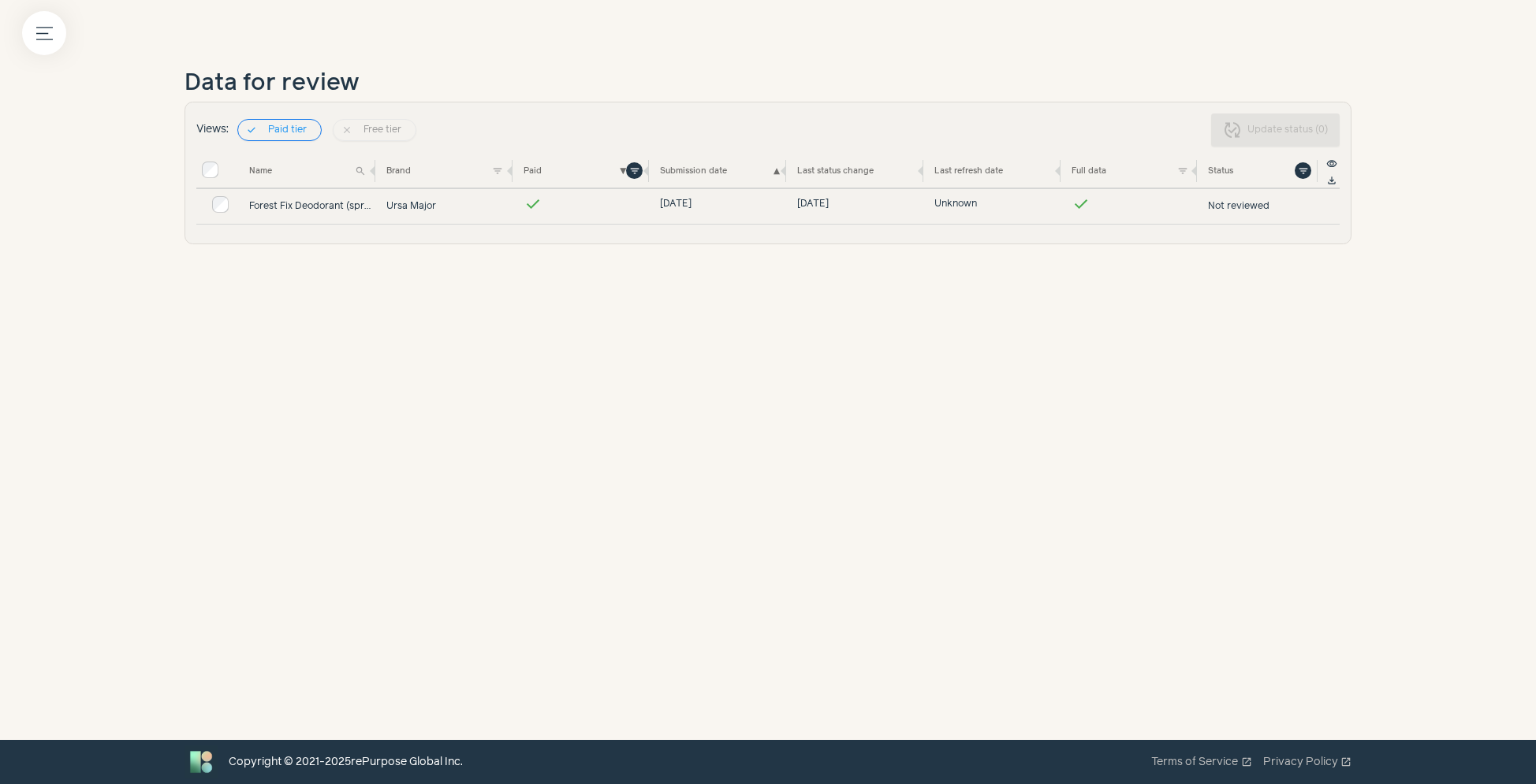
click at [292, 211] on link "Forest Fix Deodorant (spray)" at bounding box center [312, 206] width 126 height 15
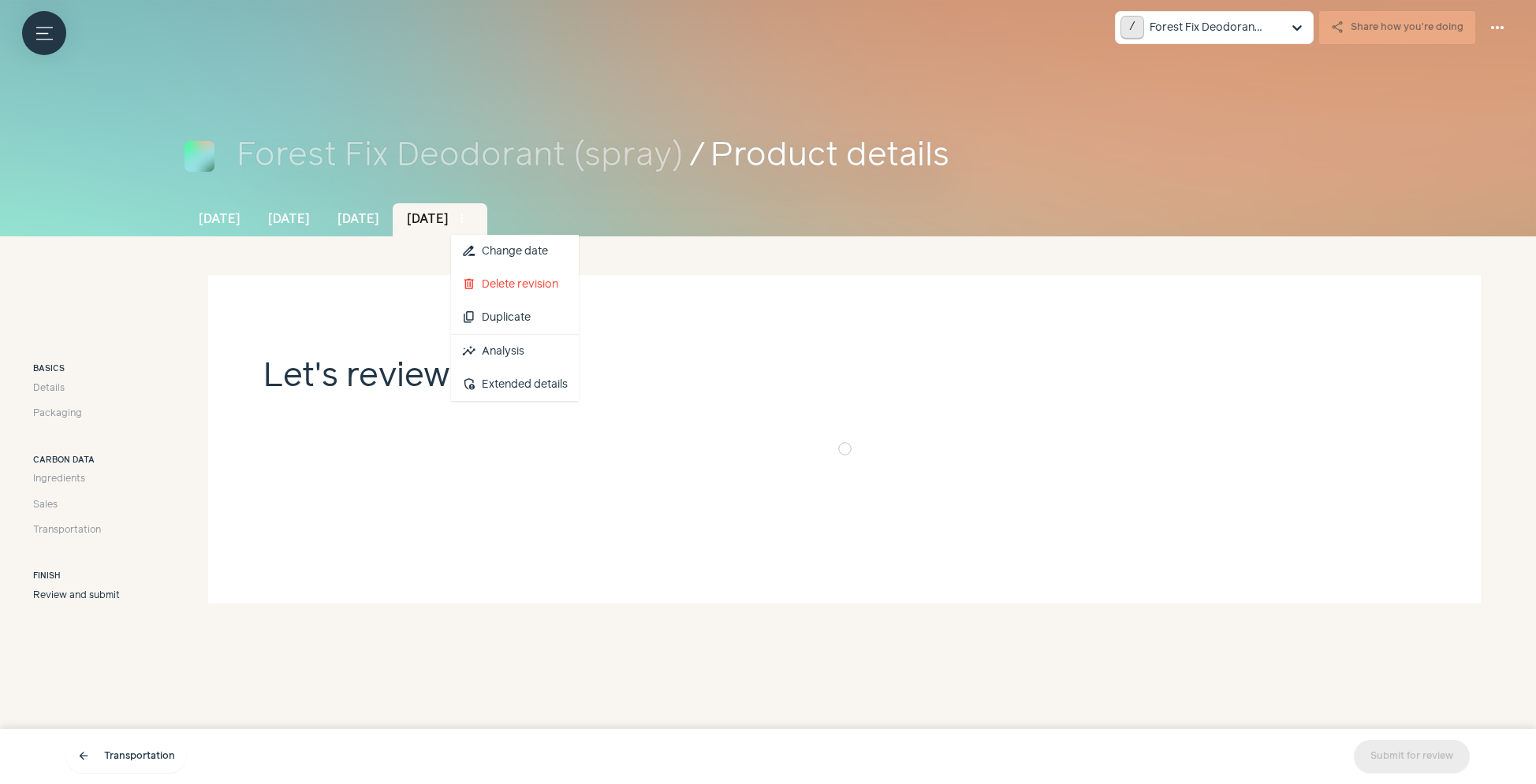
click at [470, 221] on span "more_vert" at bounding box center [462, 219] width 15 height 15
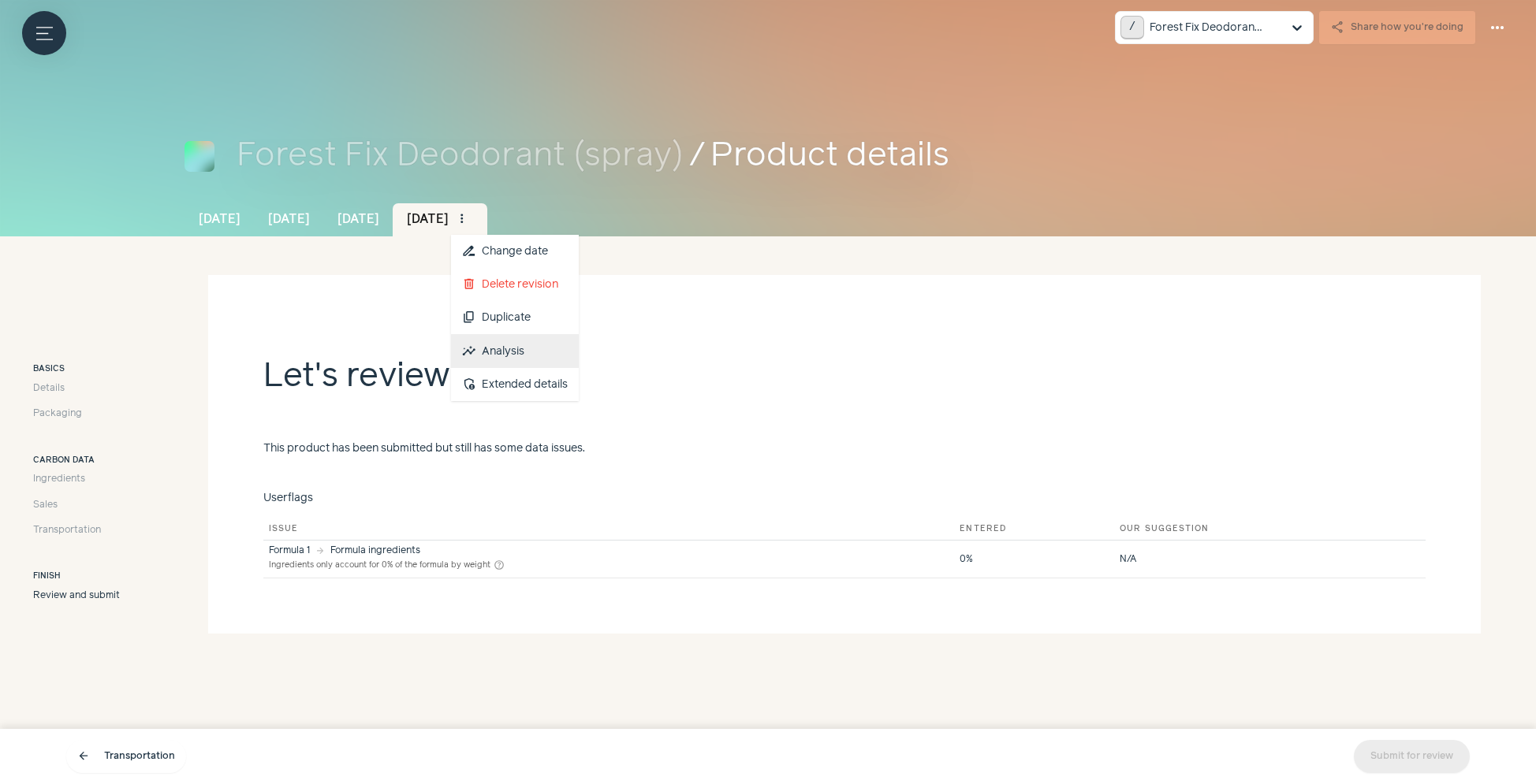
click at [579, 343] on link "insights Analysis" at bounding box center [515, 352] width 128 height 34
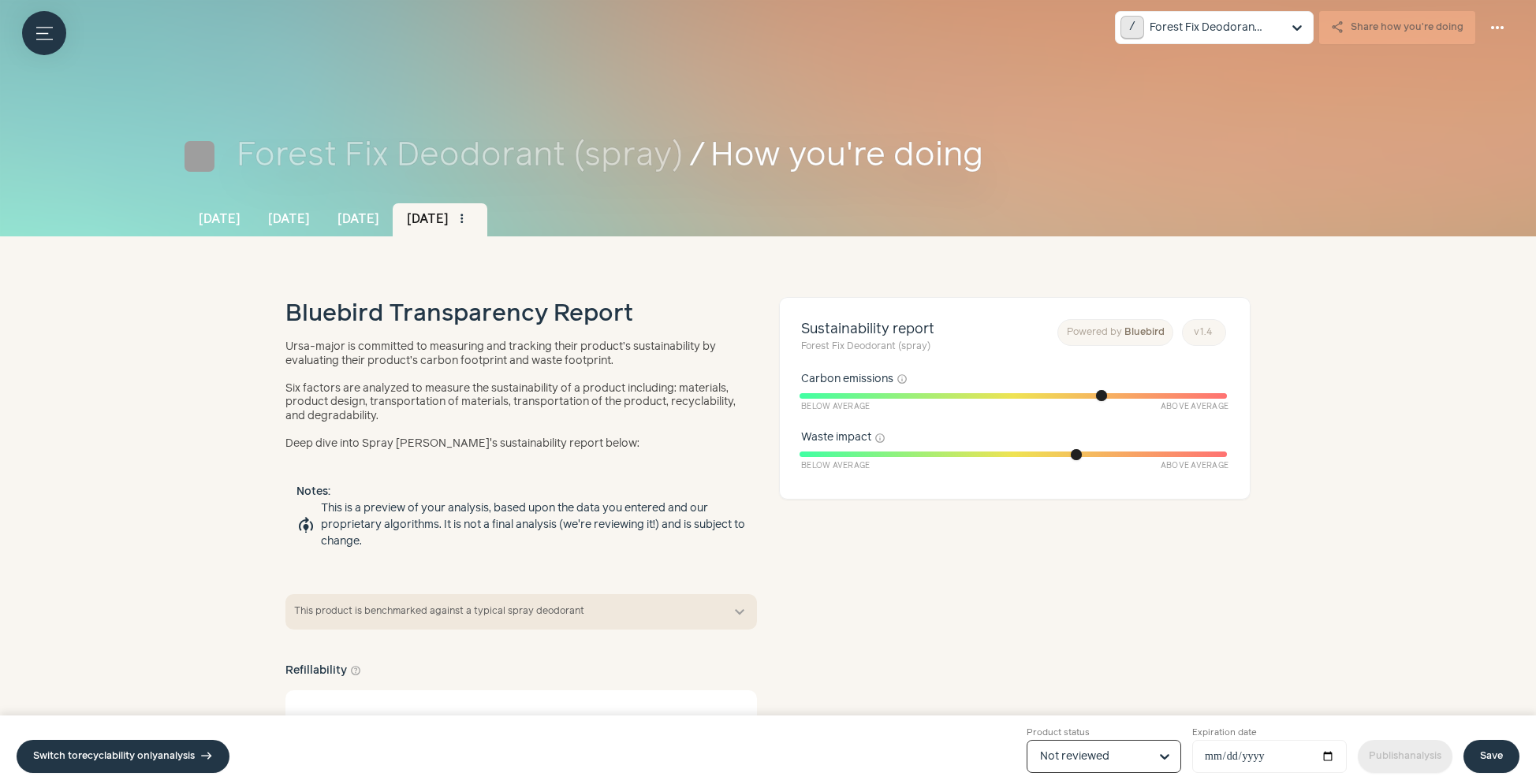
click at [1143, 763] on input "Product status Option Not reviewed, selected. Select is focused, type to refine…" at bounding box center [1095, 756] width 109 height 32
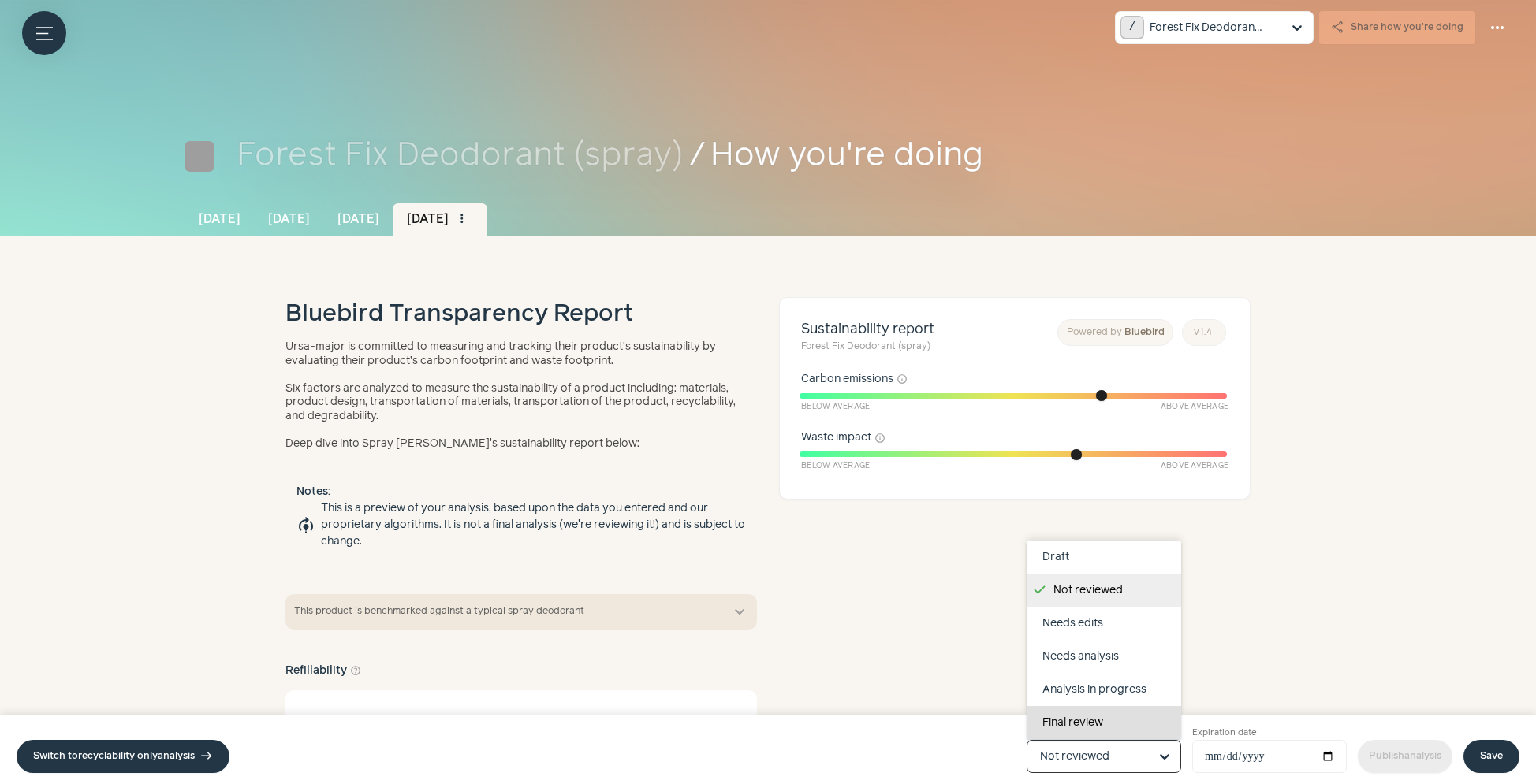
scroll to position [100, 0]
click at [1112, 694] on div "Completed" at bounding box center [1104, 689] width 155 height 34
click at [1112, 741] on input "Product status Draft Not reviewed Needs edits Needs analysis Analysis in progre…" at bounding box center [1095, 756] width 109 height 32
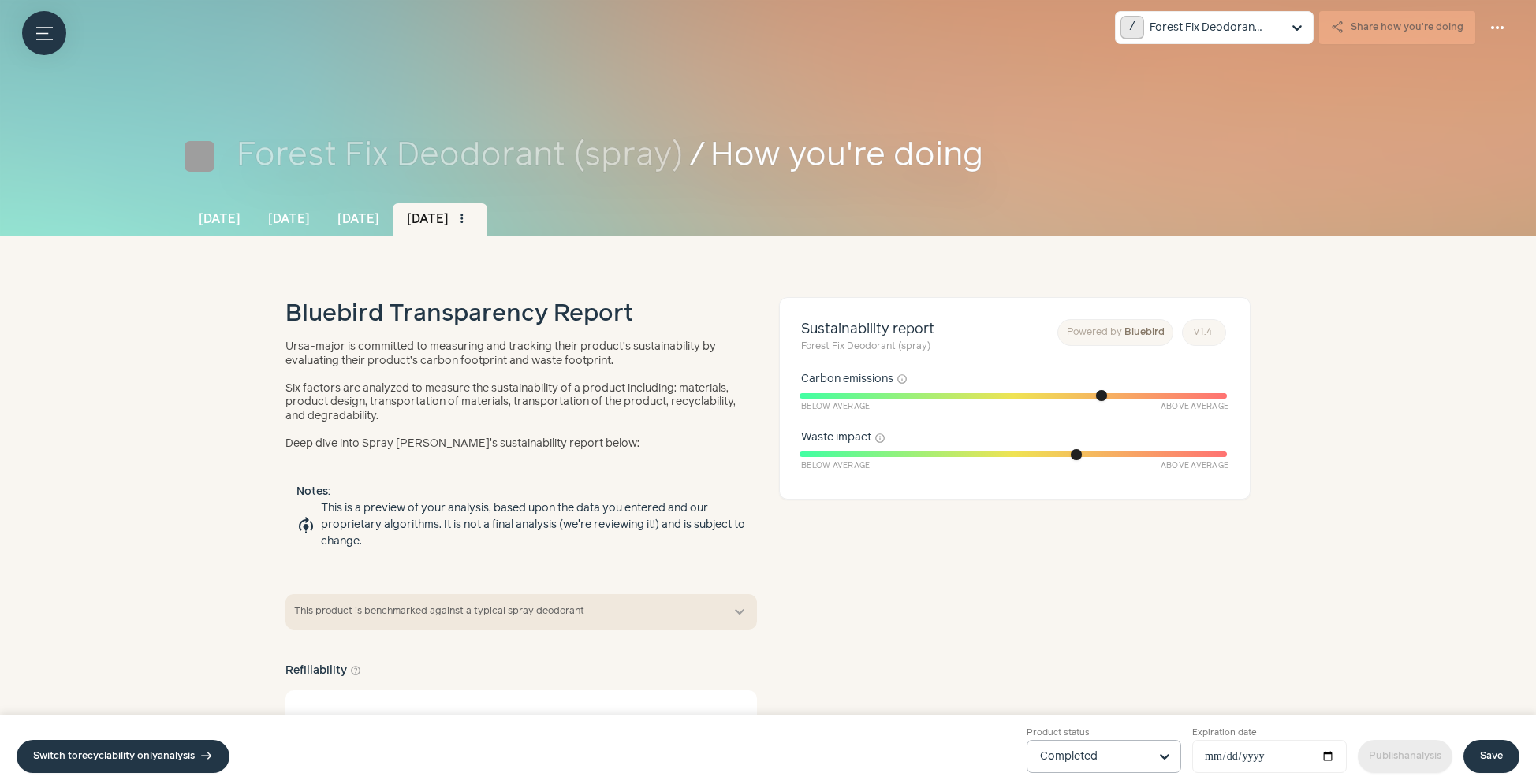
click at [1492, 756] on link "Save" at bounding box center [1491, 756] width 56 height 34
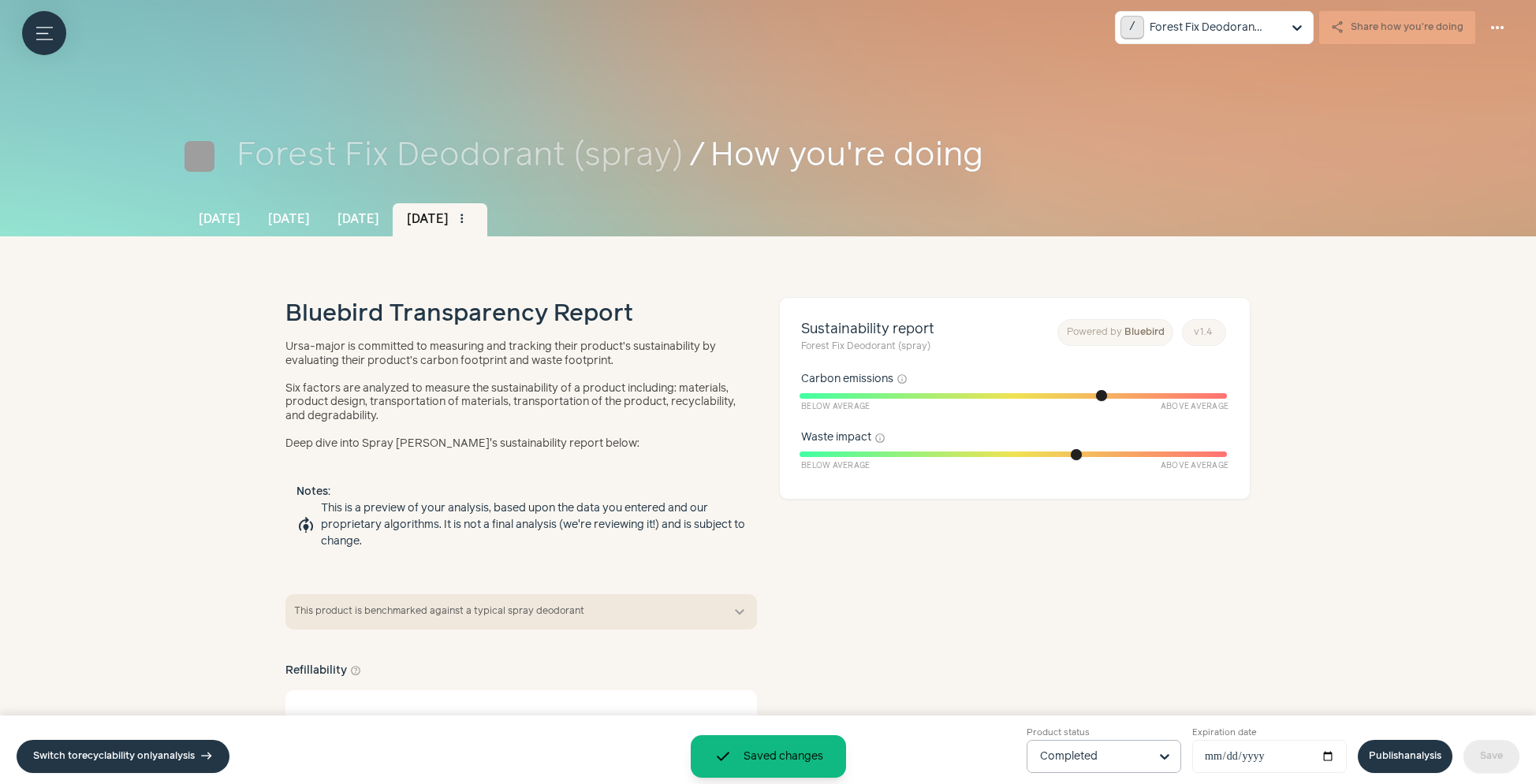
click at [1400, 756] on link "Publish analysis" at bounding box center [1405, 756] width 95 height 34
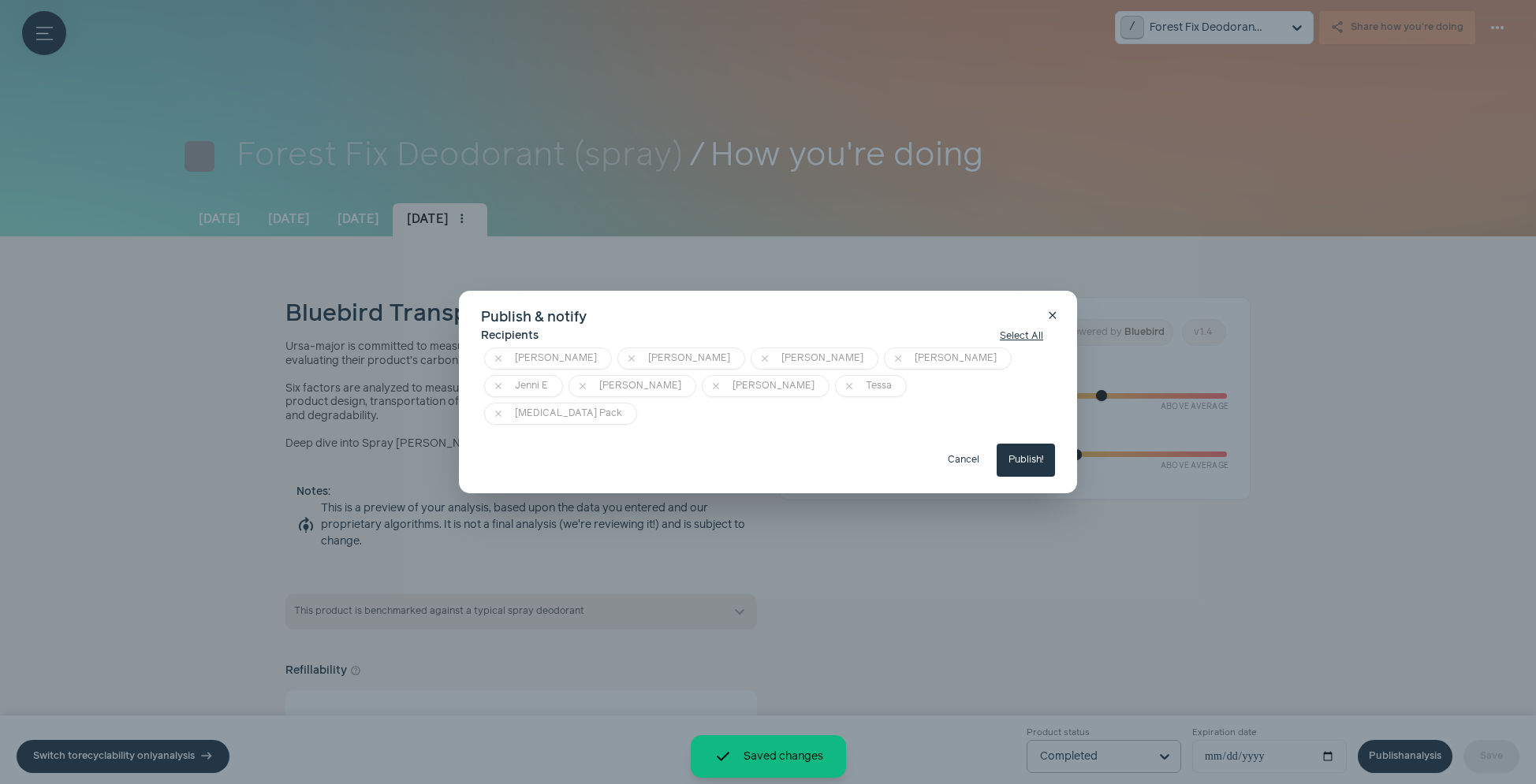
click at [1024, 444] on button "Publish!" at bounding box center [1026, 460] width 58 height 34
type input "**********"
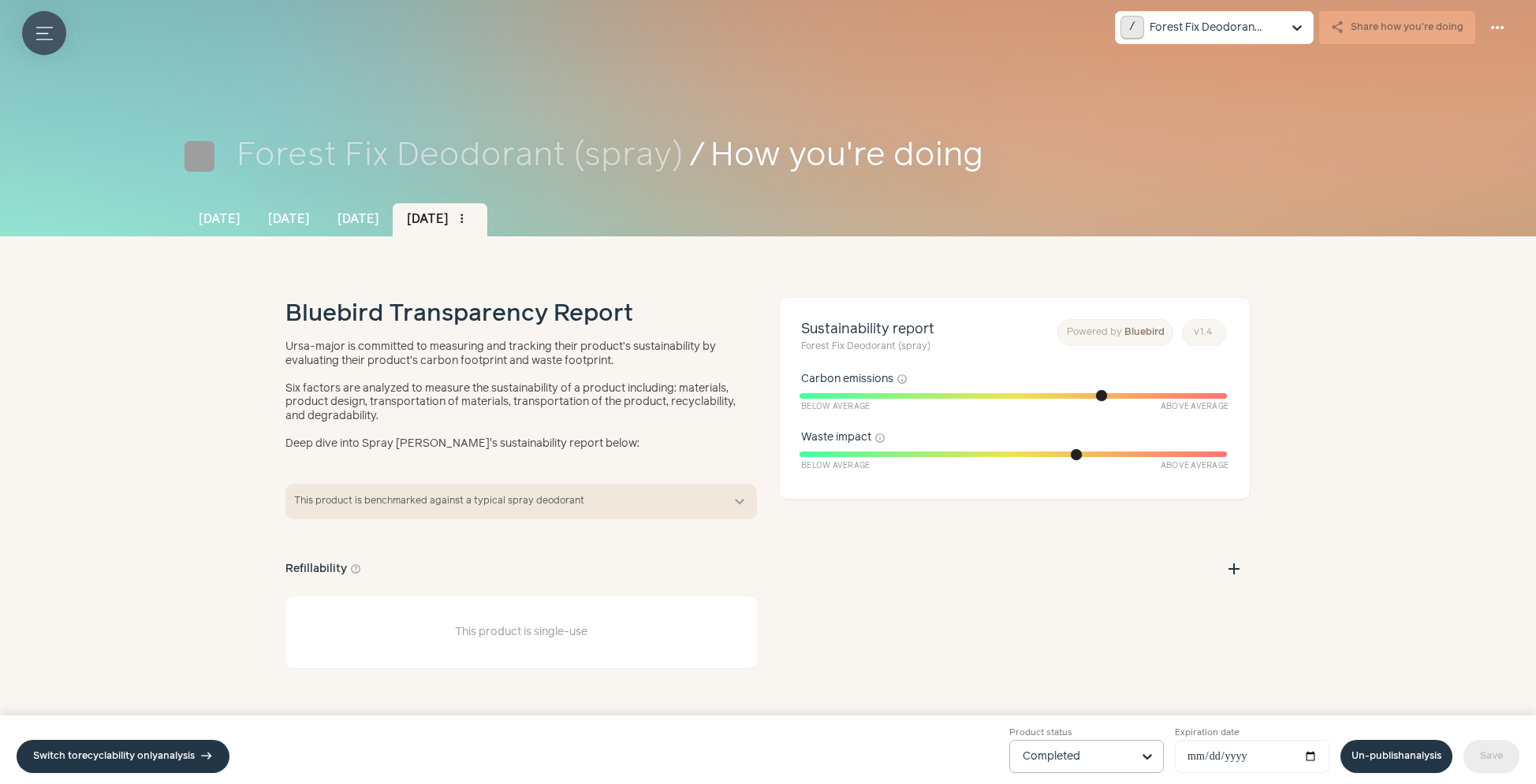
click at [42, 38] on icon "Menu button" at bounding box center [44, 33] width 16 height 16
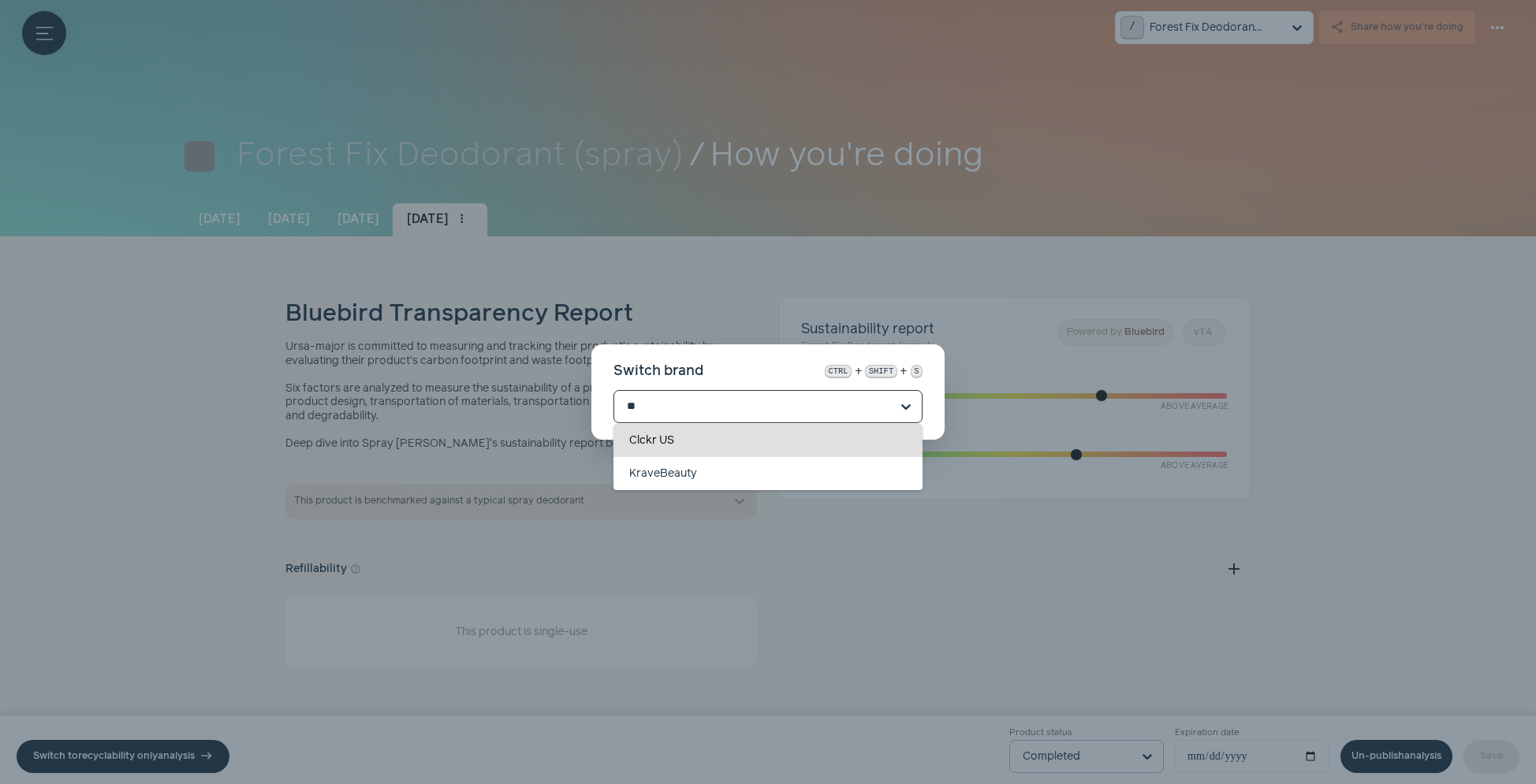
scroll to position [0, 0]
type input "*****"
click at [662, 450] on div "KraveBeauty" at bounding box center [767, 440] width 309 height 34
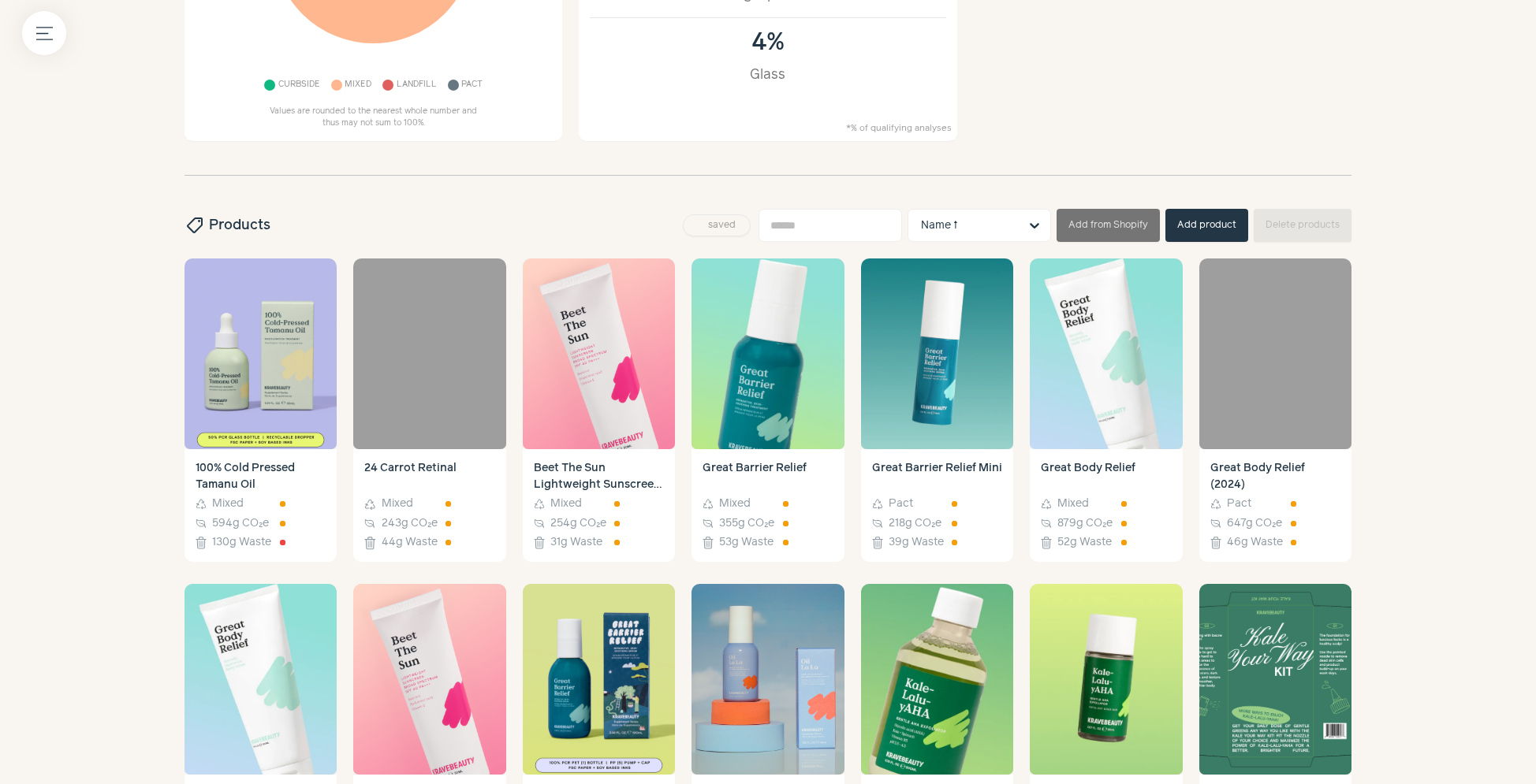
scroll to position [424, 0]
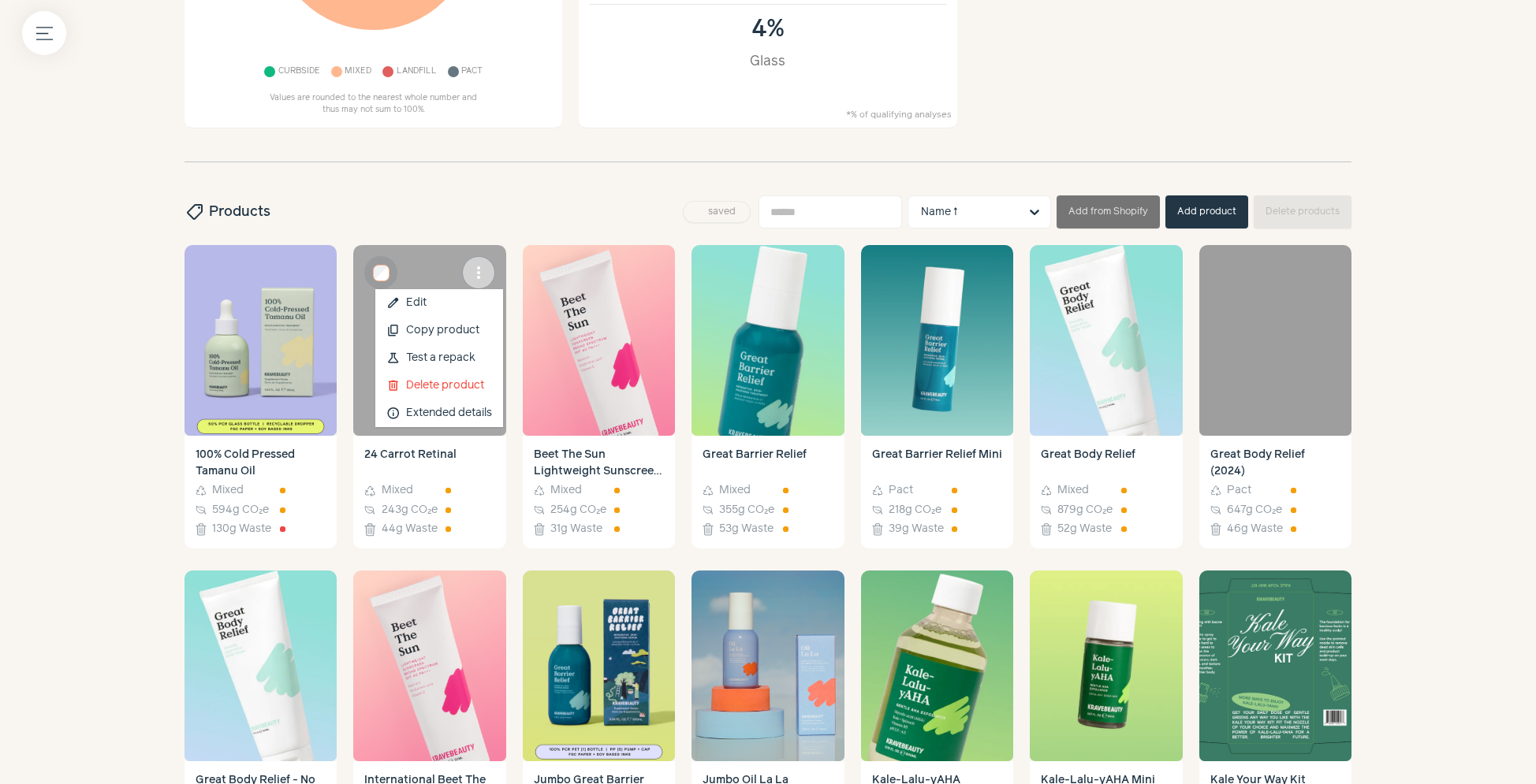
click at [474, 269] on span "more_vert" at bounding box center [479, 273] width 19 height 19
click at [459, 297] on link "edit Edit" at bounding box center [439, 303] width 128 height 28
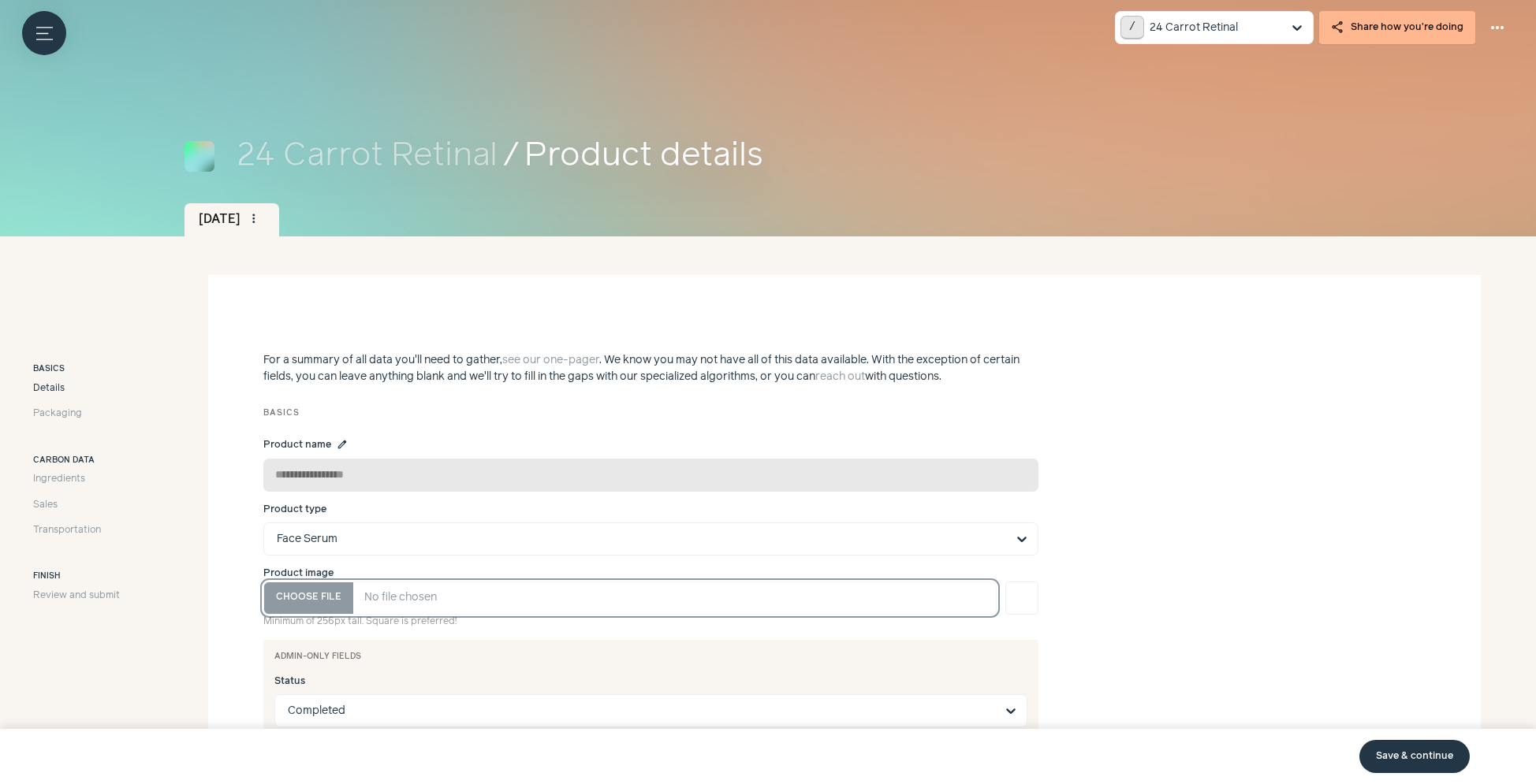
click at [313, 591] on input "Product image" at bounding box center [630, 598] width 734 height 34
type input "**********"
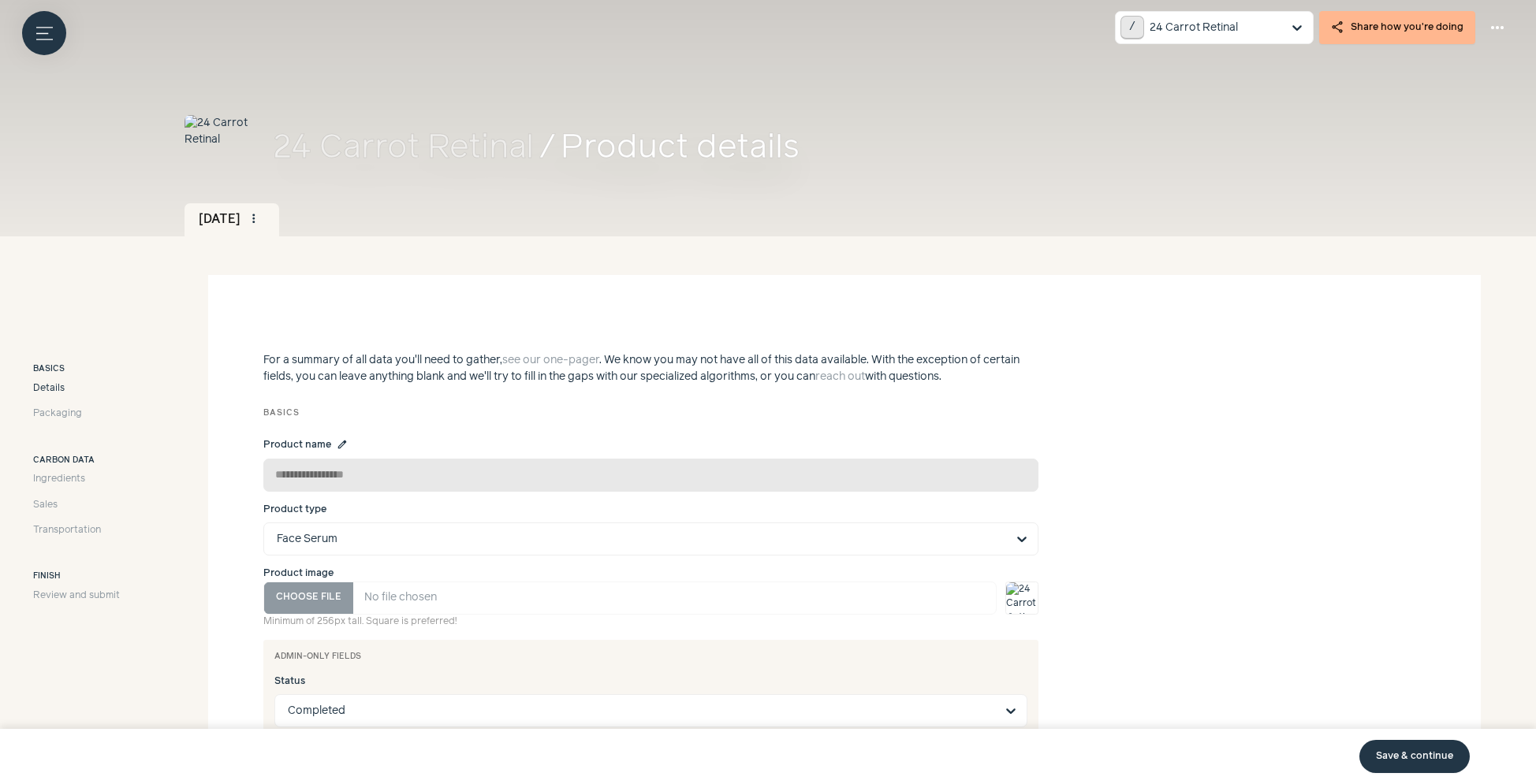
click at [1411, 760] on link "Save & continue" at bounding box center [1415, 756] width 110 height 34
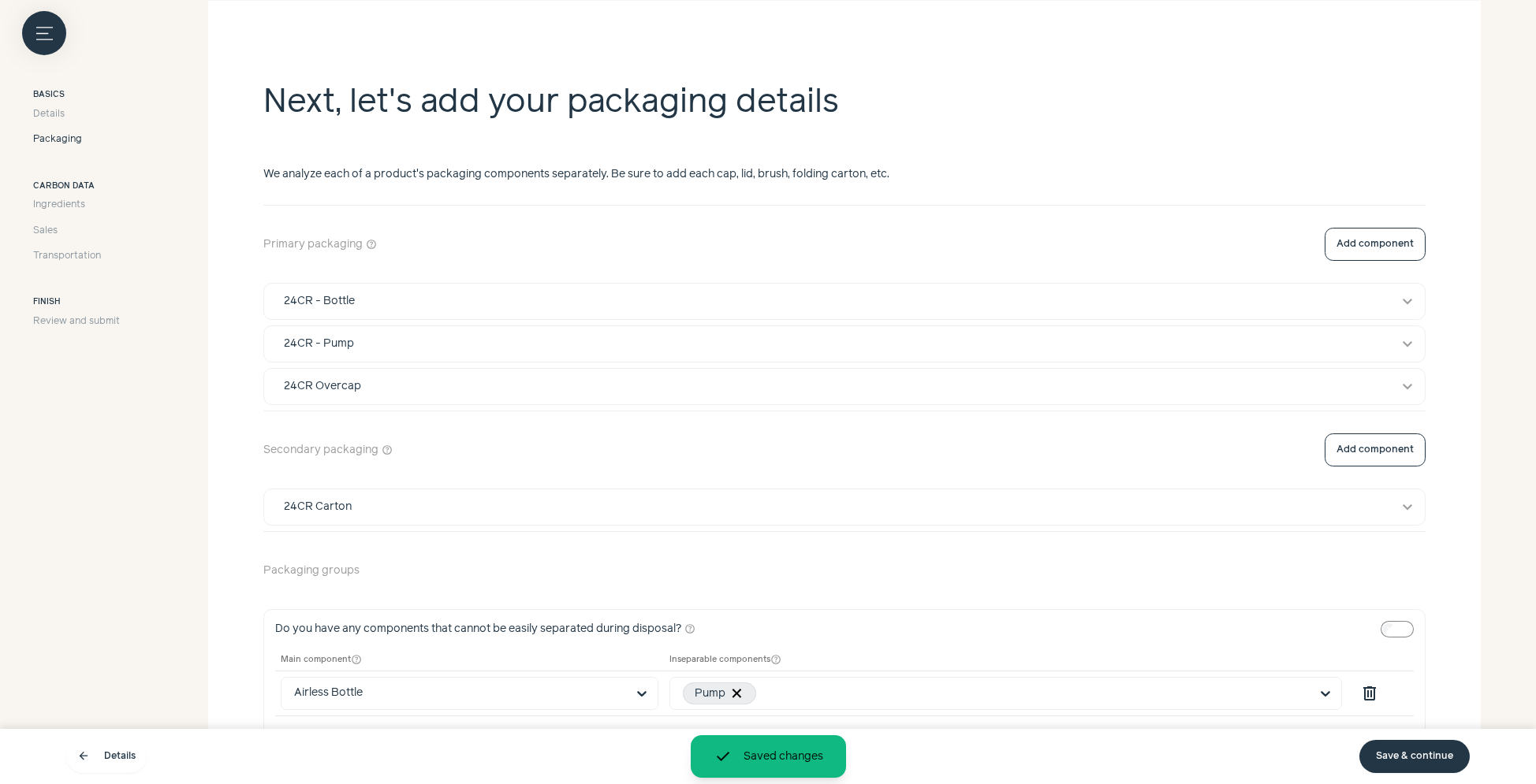
scroll to position [275, 0]
click at [1404, 754] on link "Save & continue" at bounding box center [1415, 756] width 110 height 34
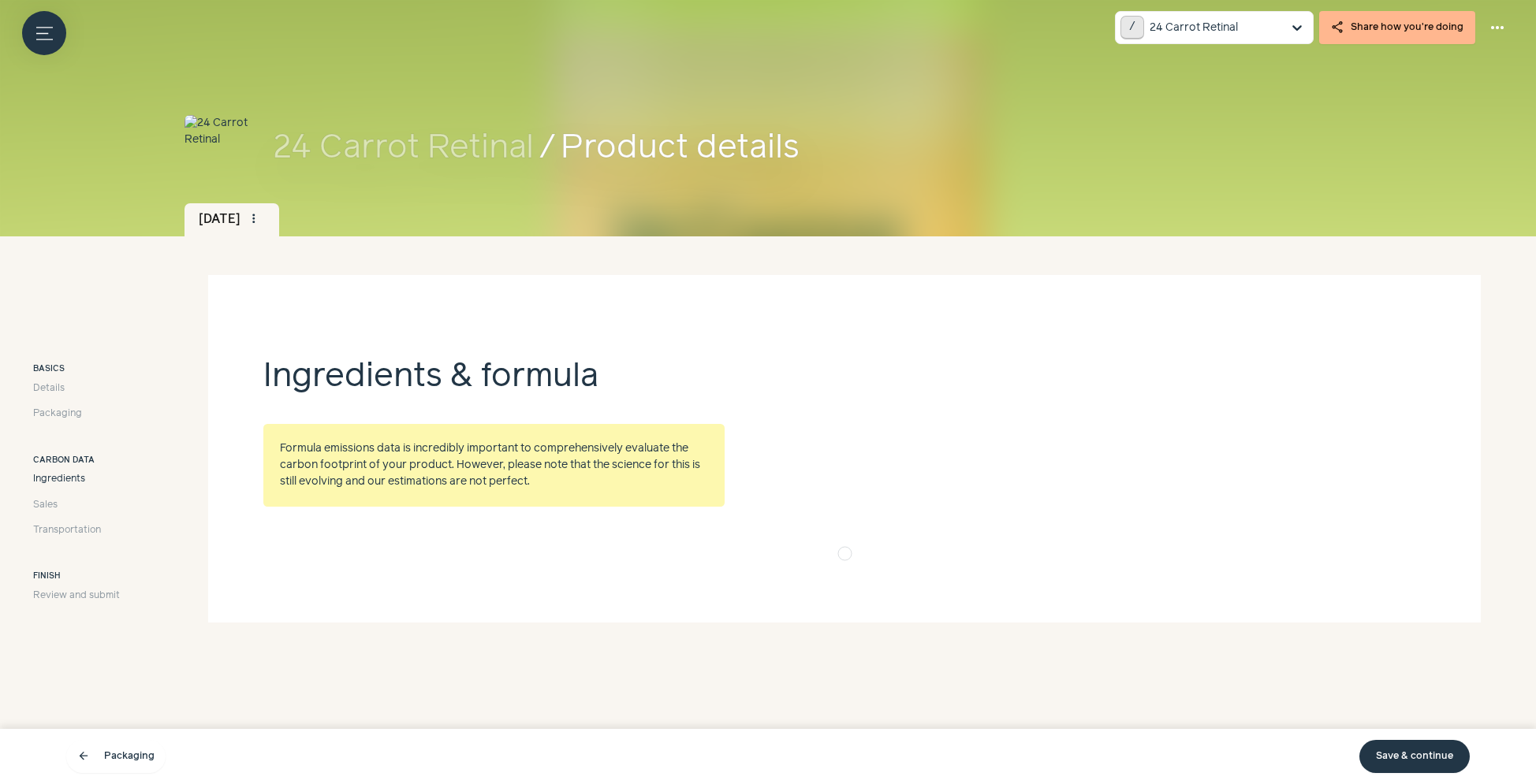
click at [1404, 754] on link "Save & continue" at bounding box center [1415, 756] width 110 height 34
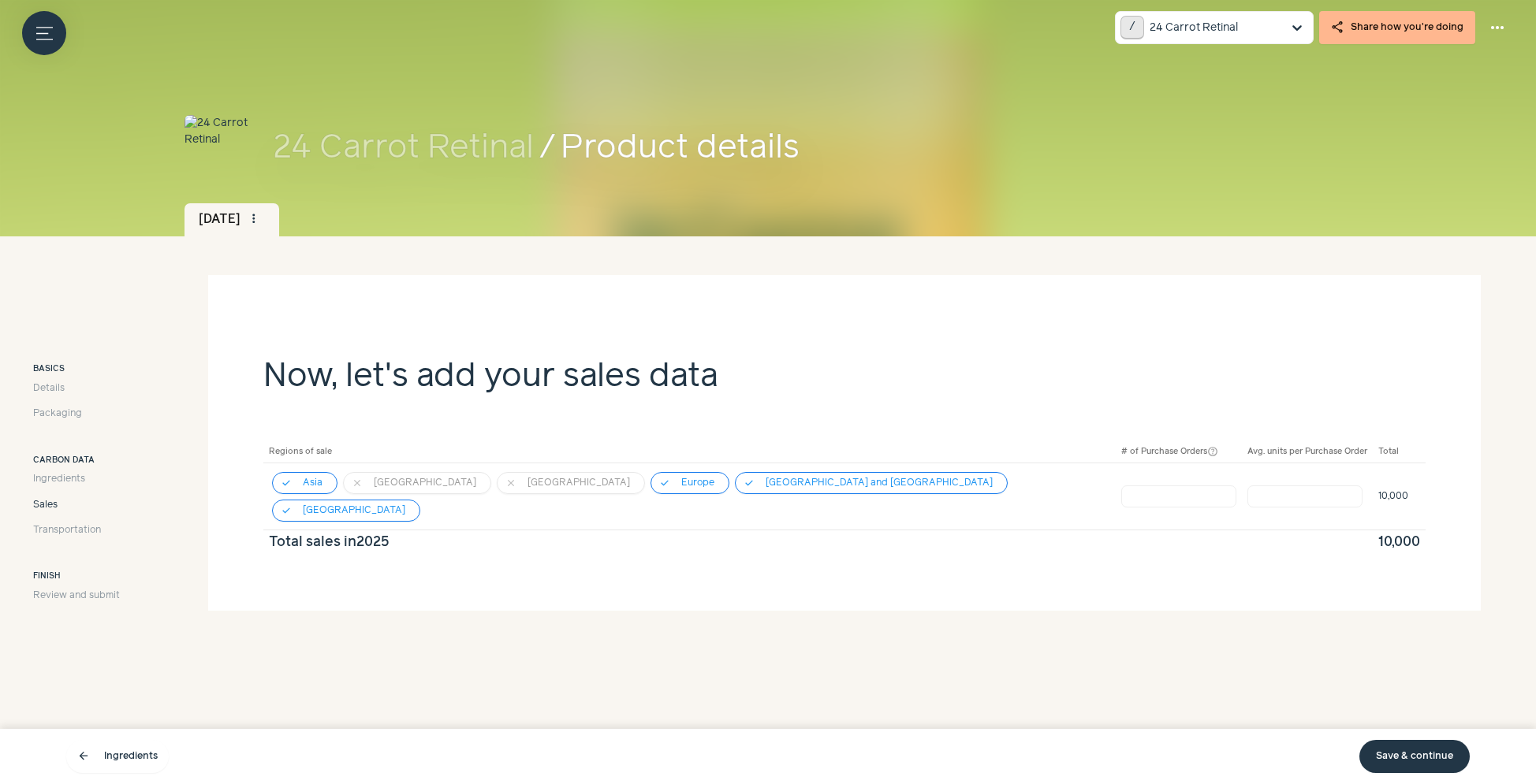
click at [1404, 754] on link "Save & continue" at bounding box center [1415, 756] width 110 height 34
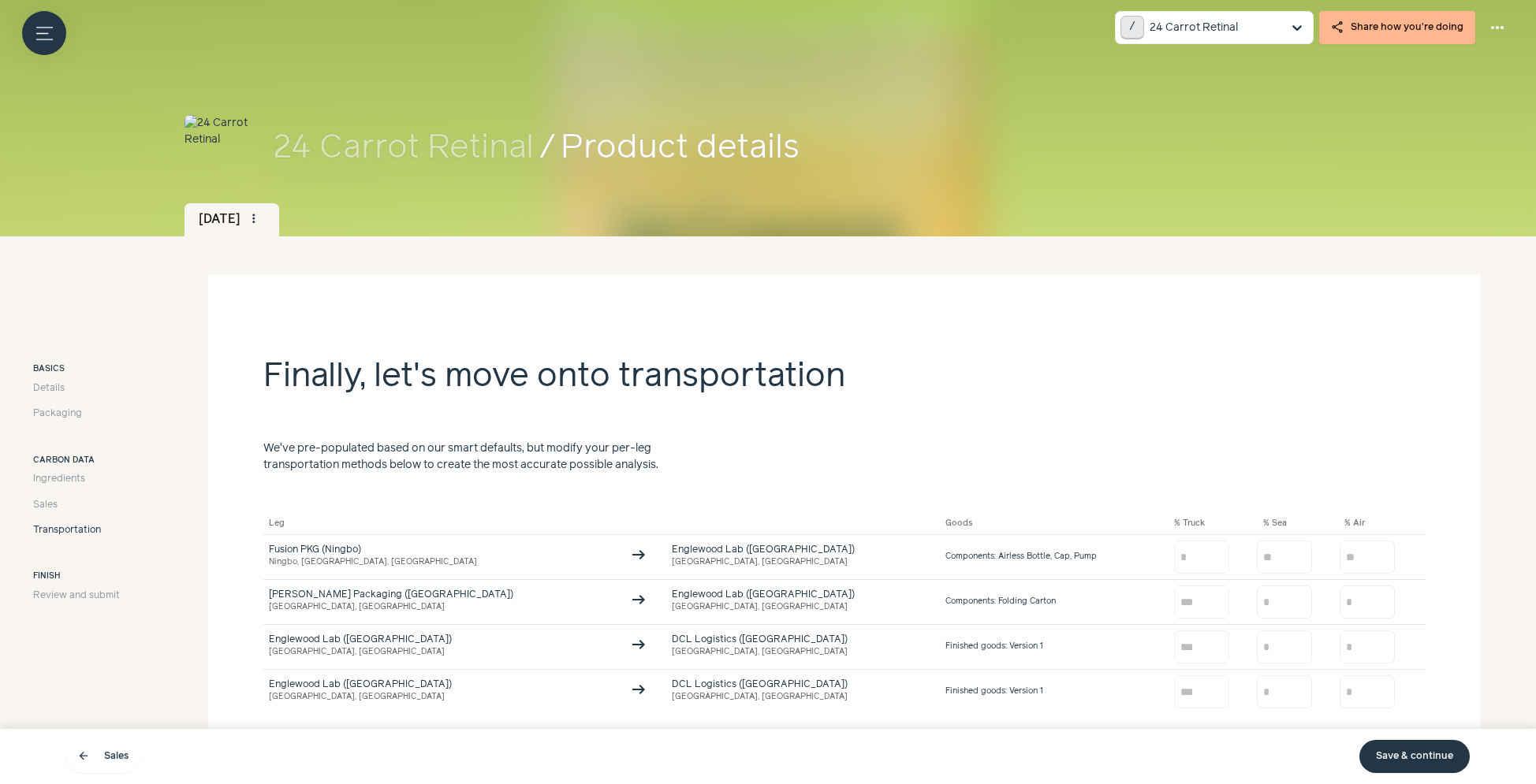
click at [1404, 754] on link "Save & continue" at bounding box center [1415, 756] width 110 height 34
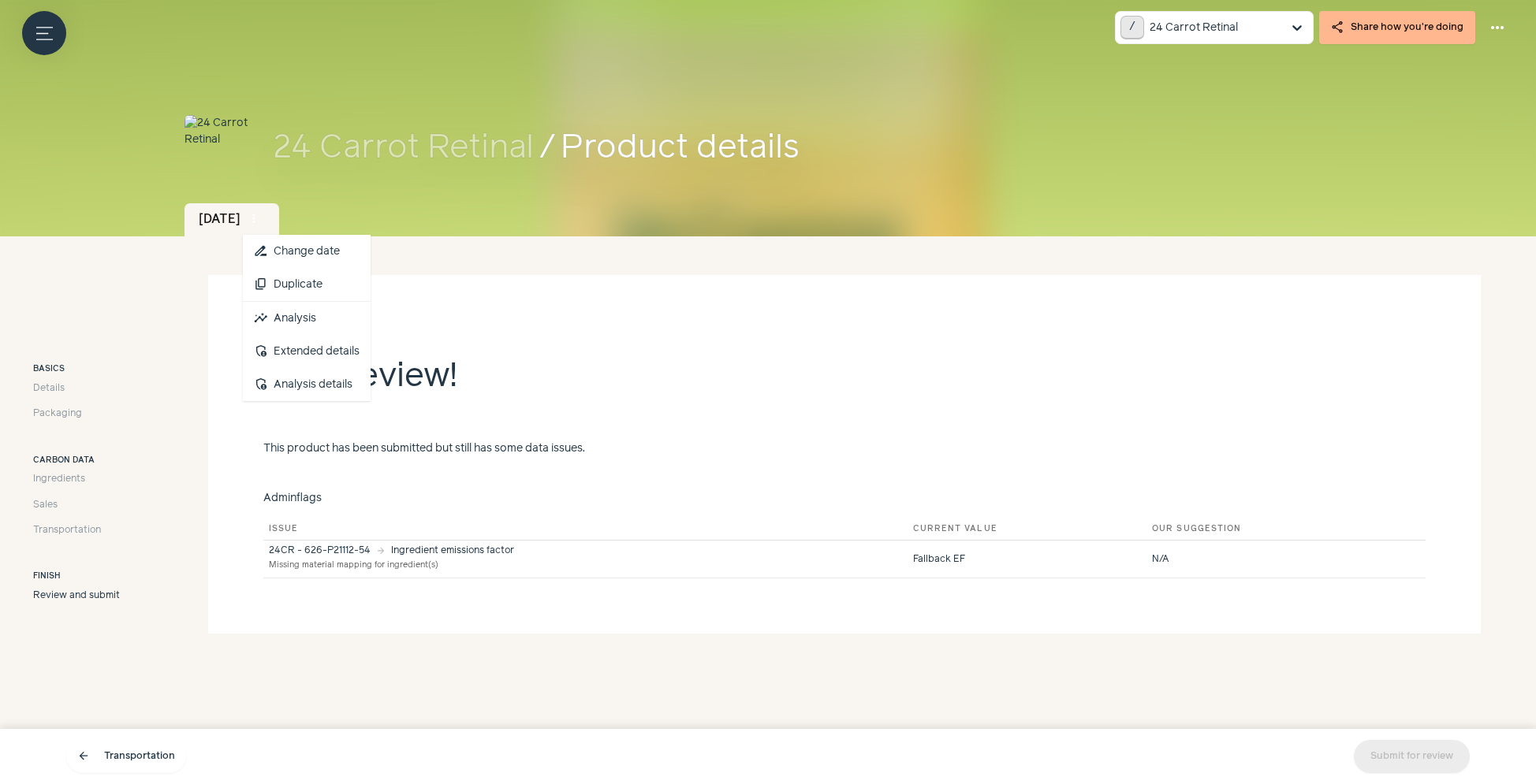
click at [261, 215] on span "more_vert" at bounding box center [254, 219] width 15 height 15
click at [314, 324] on link "insights Analysis" at bounding box center [306, 318] width 128 height 34
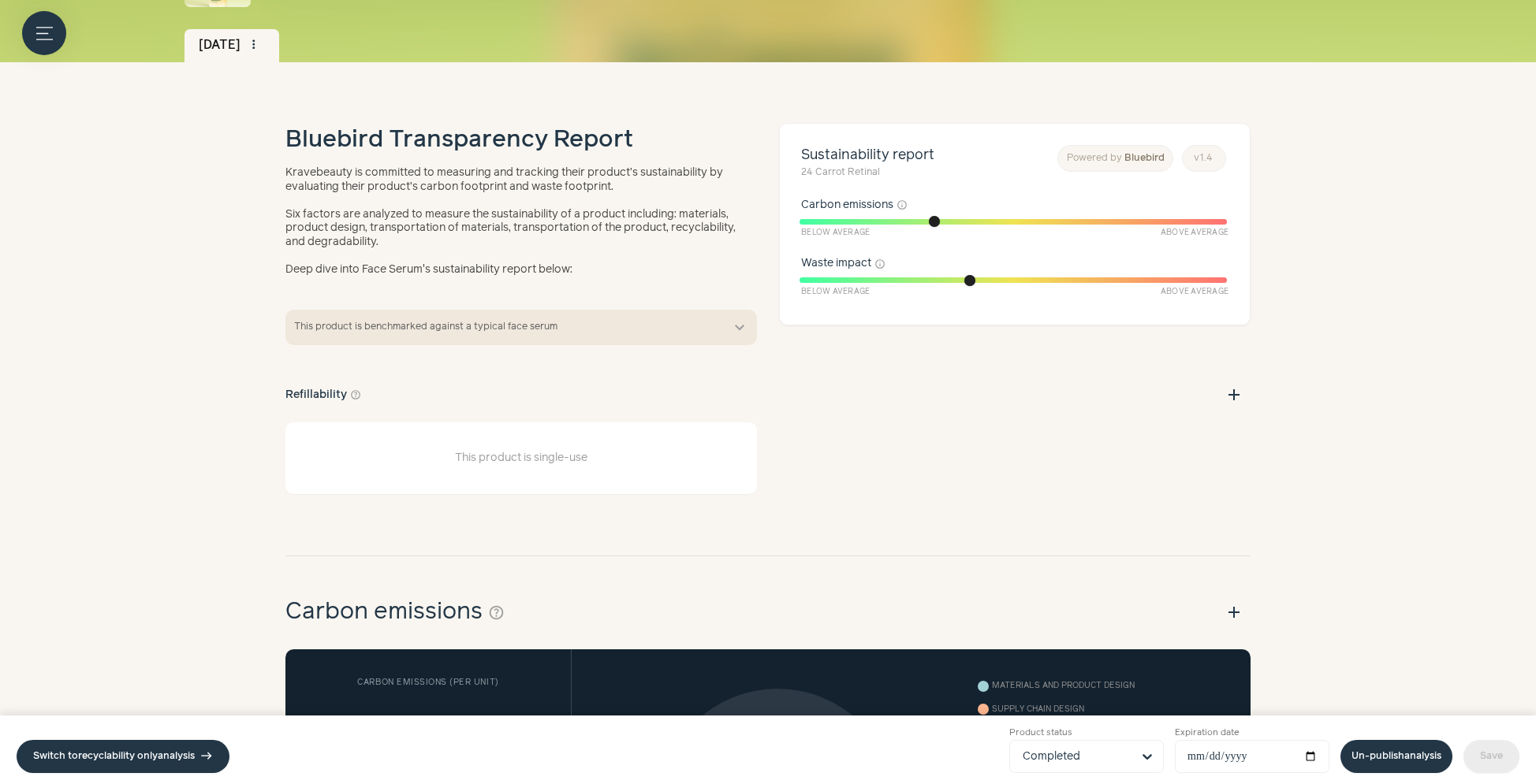
scroll to position [186, 0]
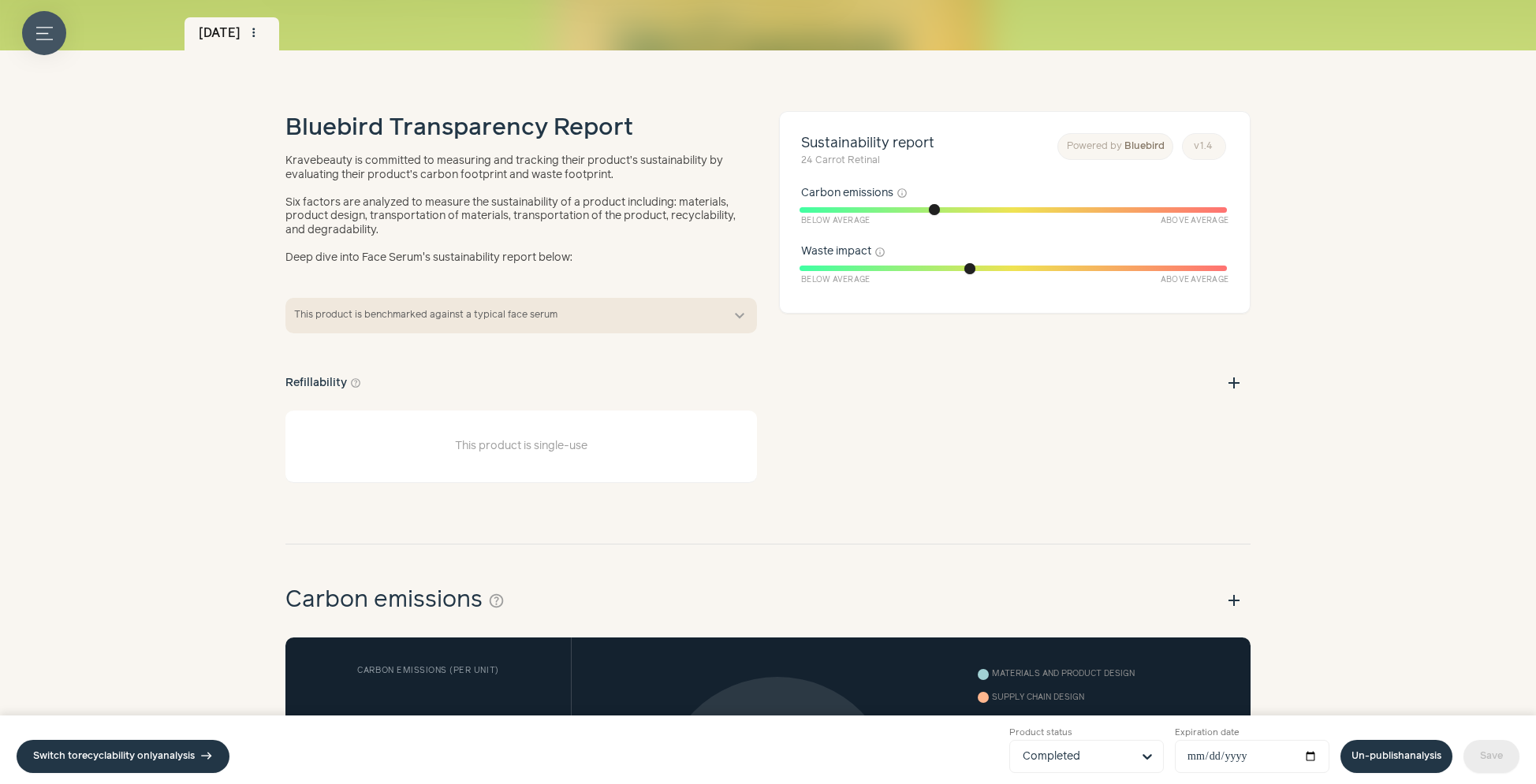
click at [55, 34] on button "Menu button" at bounding box center [44, 33] width 44 height 44
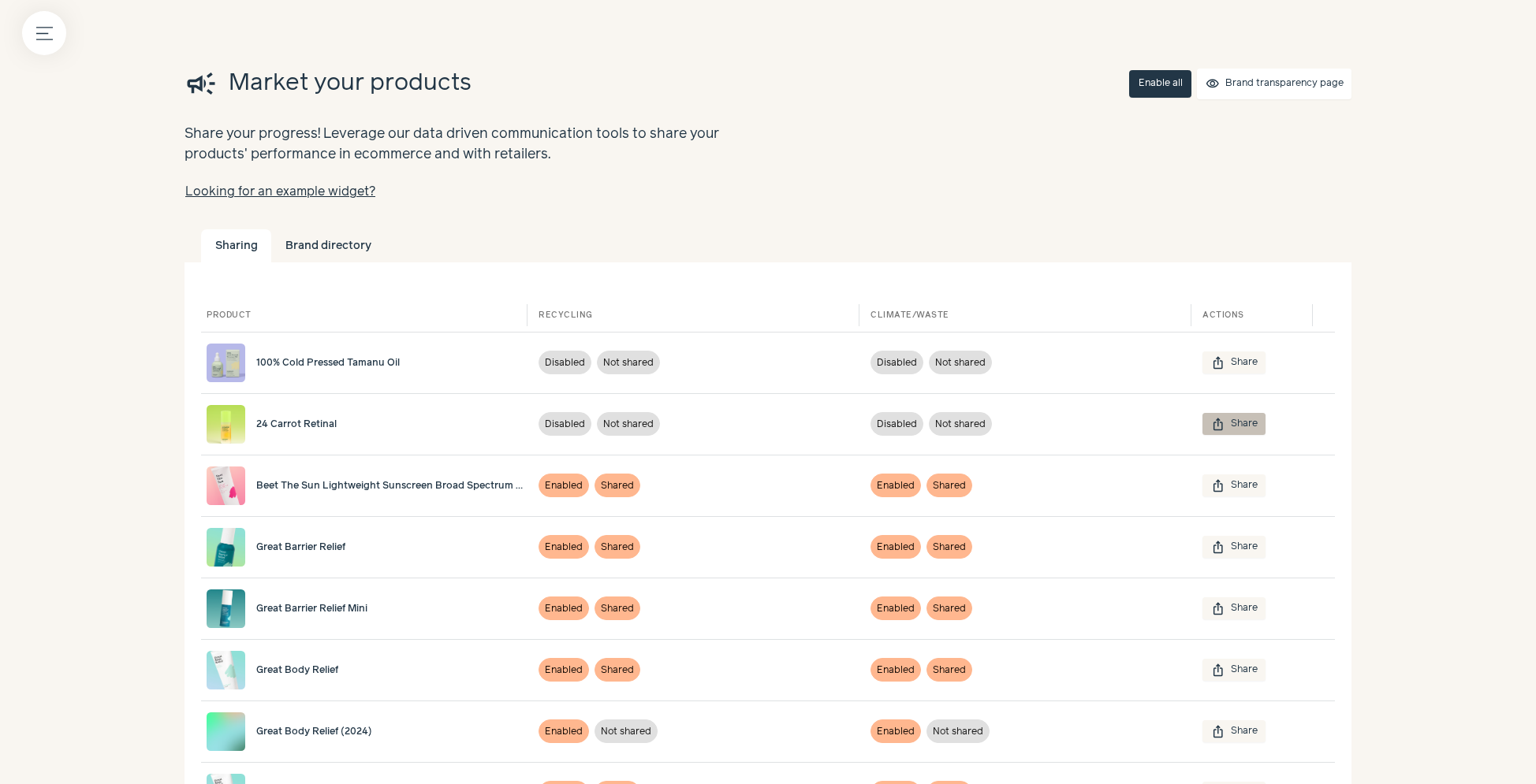
click at [1248, 425] on button "ios_share Share" at bounding box center [1233, 425] width 63 height 22
